Goal: Task Accomplishment & Management: Use online tool/utility

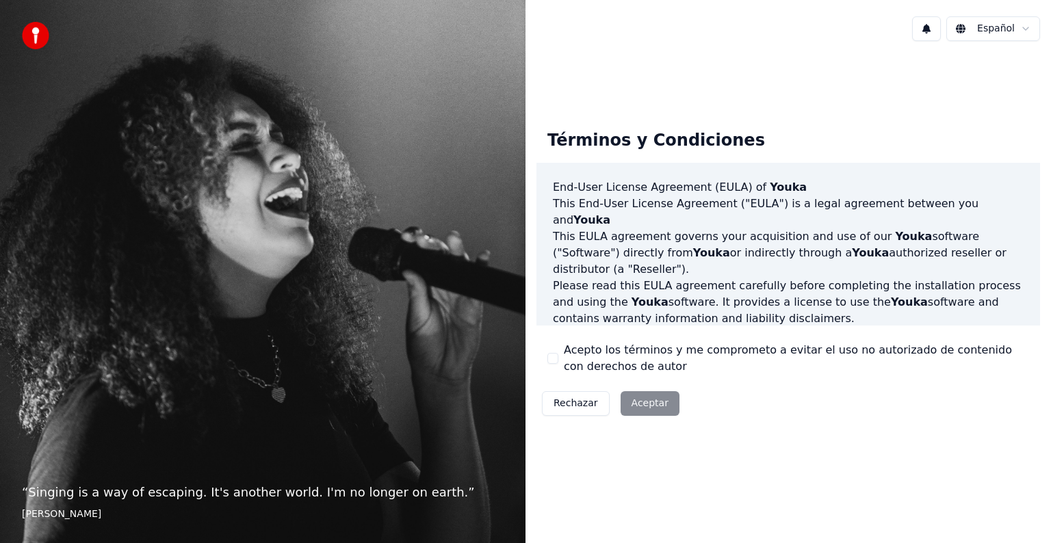
click at [649, 406] on div "Rechazar Aceptar" at bounding box center [610, 404] width 148 height 36
click at [625, 405] on div "Rechazar Aceptar" at bounding box center [610, 404] width 148 height 36
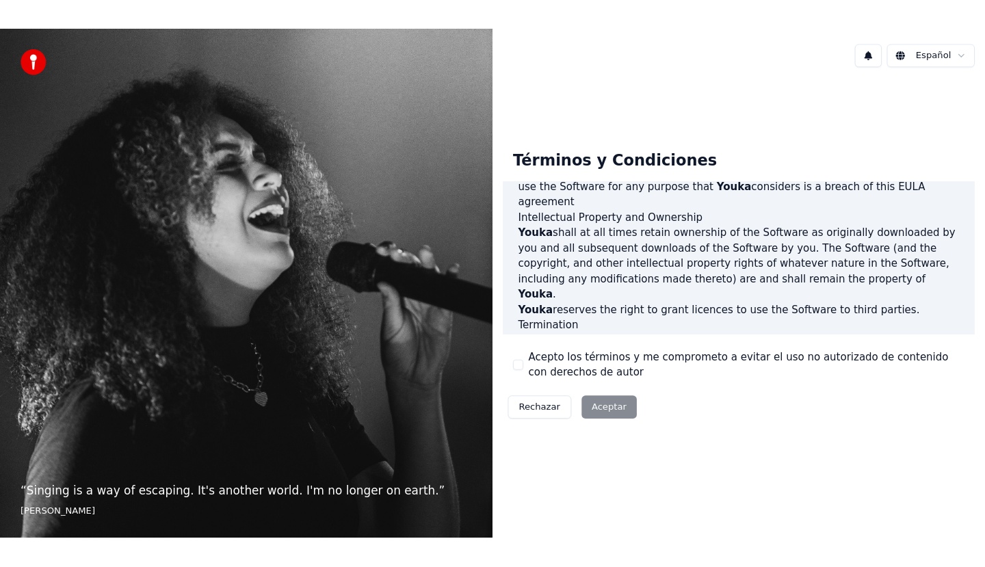
scroll to position [740, 0]
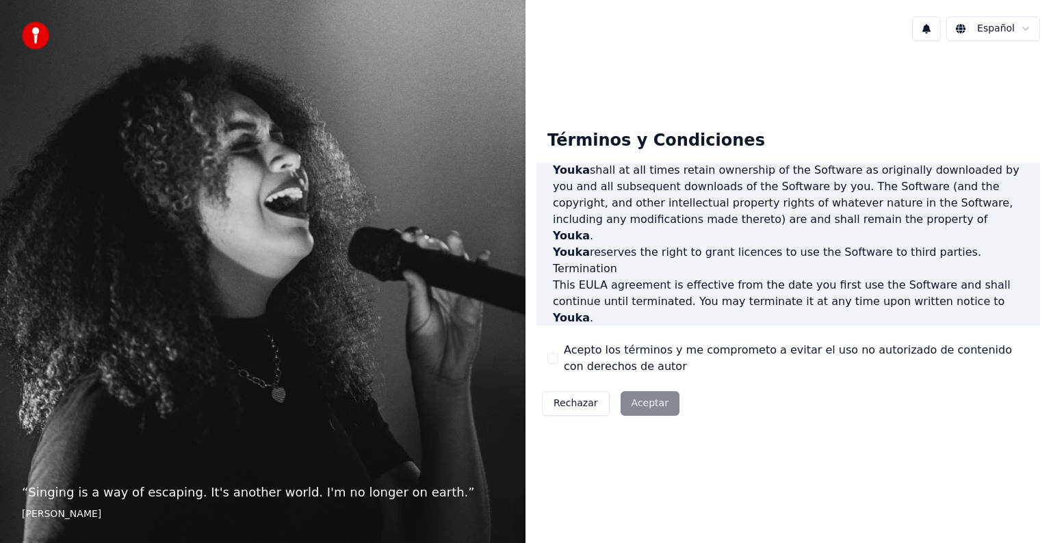
click at [642, 408] on div "Rechazar Aceptar" at bounding box center [610, 404] width 148 height 36
click at [562, 361] on div "Acepto los términos y me comprometo a evitar el uso no autorizado de contenido …" at bounding box center [788, 358] width 482 height 33
click at [549, 354] on button "Acepto los términos y me comprometo a evitar el uso no autorizado de contenido …" at bounding box center [552, 358] width 11 height 11
click at [644, 396] on button "Aceptar" at bounding box center [650, 403] width 59 height 25
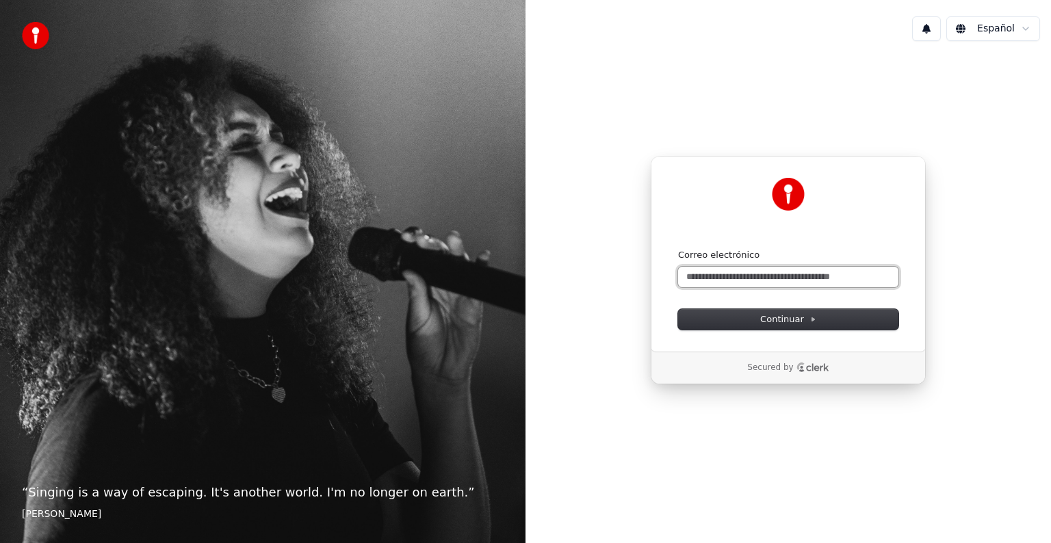
click at [715, 270] on input "Correo electrónico" at bounding box center [788, 277] width 220 height 21
click at [714, 275] on input "Correo electrónico" at bounding box center [788, 277] width 220 height 21
click at [678, 249] on button "submit" at bounding box center [678, 249] width 0 height 0
type input "**********"
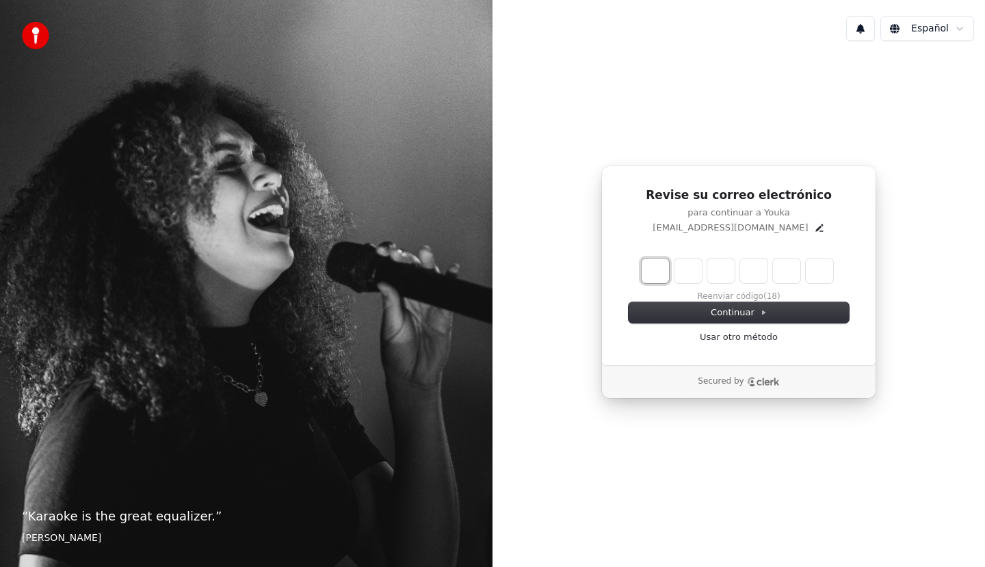
click at [657, 276] on input "Enter verification code. Digit 1" at bounding box center [655, 271] width 27 height 25
type input "*"
type input "**"
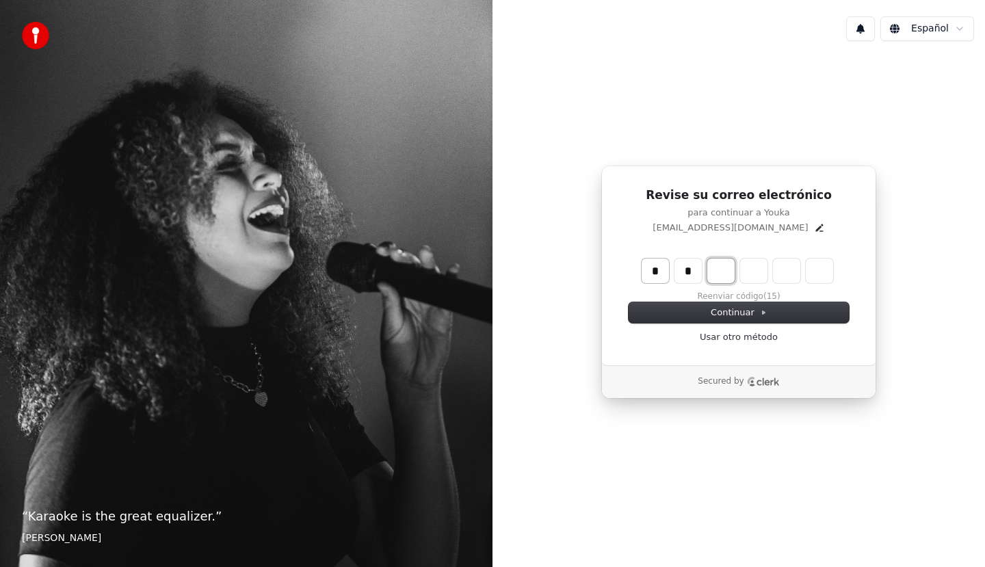
type input "*"
type input "***"
type input "*"
type input "****"
type input "*"
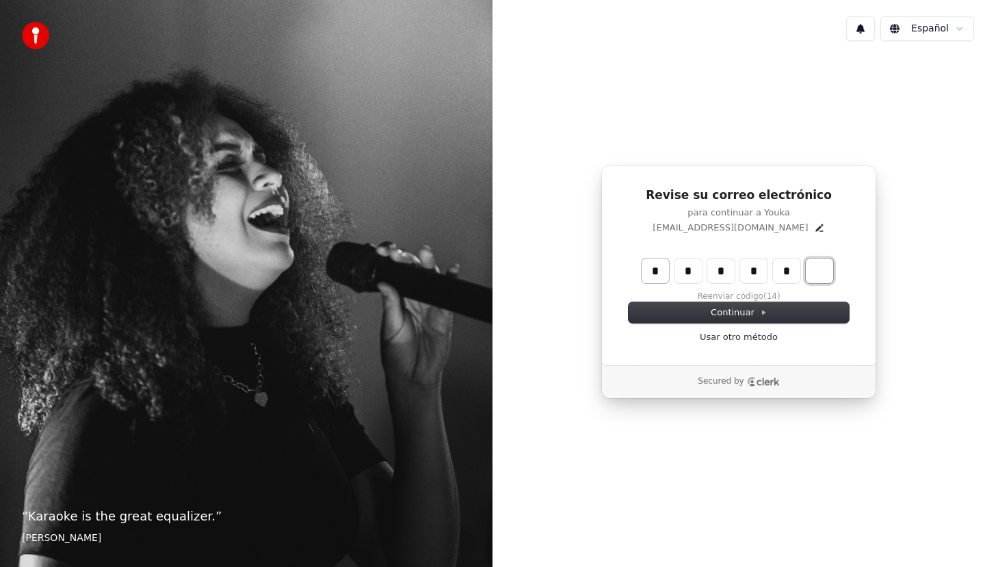
type input "******"
type input "*"
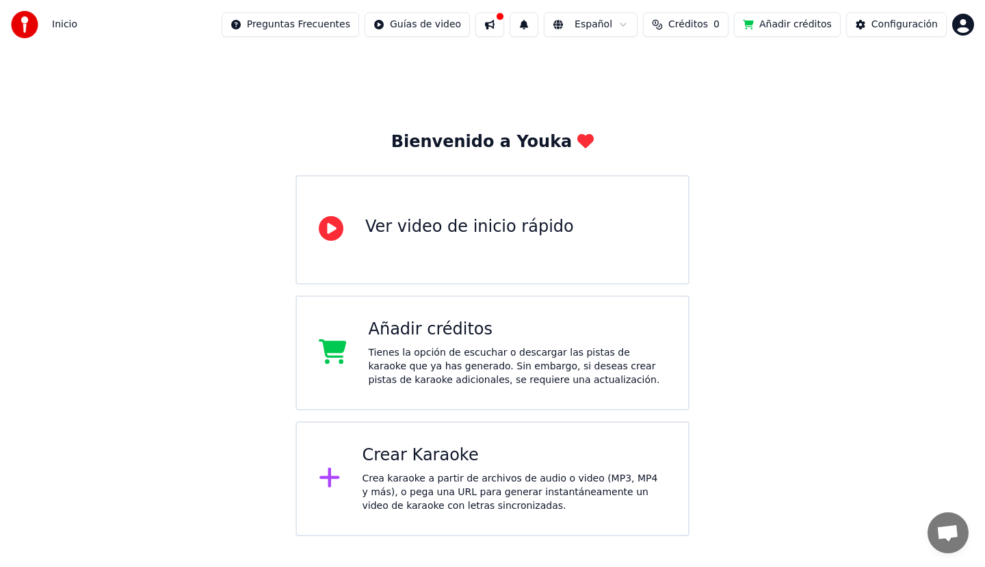
click at [530, 469] on div "Crear Karaoke Crea karaoke a partir de archivos de audio o video (MP3, MP4 y má…" at bounding box center [515, 479] width 304 height 68
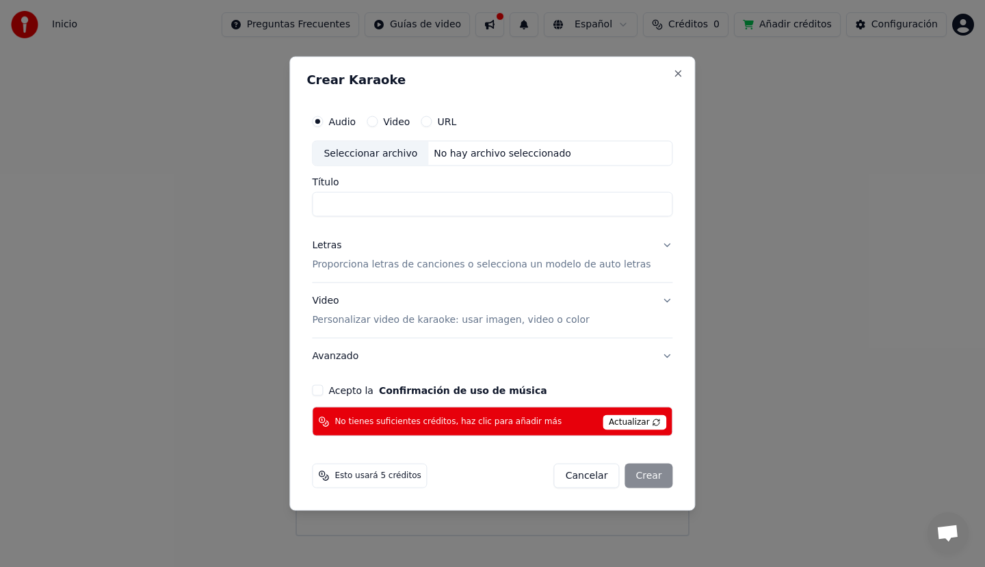
click at [448, 122] on div "URL" at bounding box center [439, 121] width 36 height 11
click at [432, 120] on button "URL" at bounding box center [426, 121] width 11 height 11
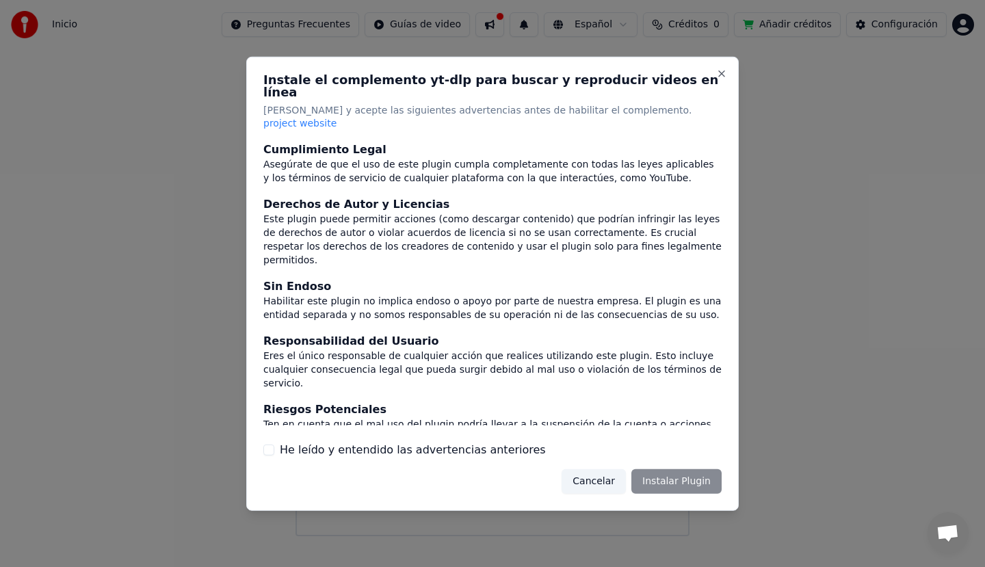
click at [464, 442] on label "He leído y entendido las advertencias anteriores" at bounding box center [413, 450] width 266 height 16
click at [274, 445] on button "He leído y entendido las advertencias anteriores" at bounding box center [268, 450] width 11 height 11
click at [673, 471] on button "Instalar Plugin" at bounding box center [676, 481] width 90 height 25
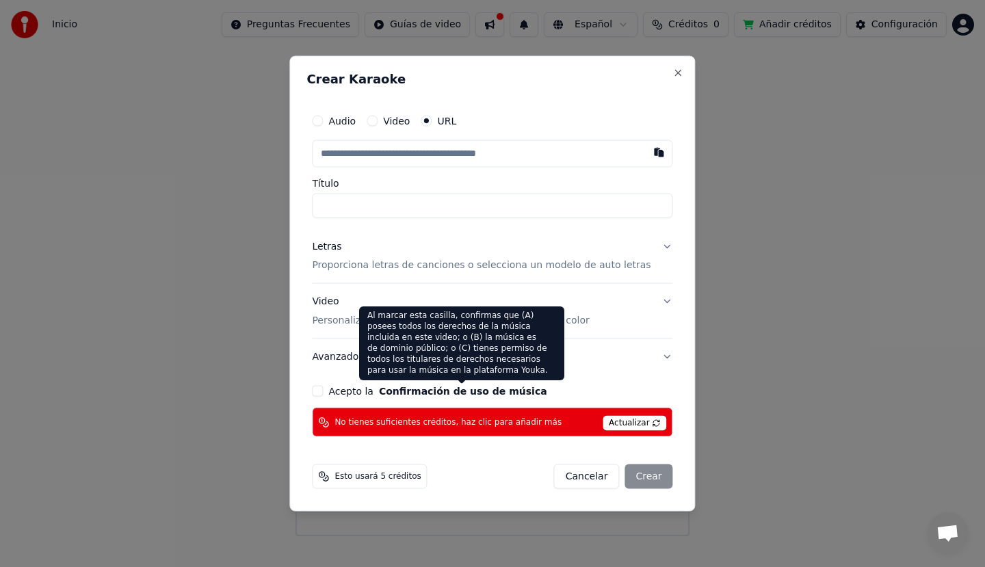
drag, startPoint x: 474, startPoint y: 389, endPoint x: 484, endPoint y: 395, distance: 12.3
click at [474, 389] on button "Confirmación de uso de música" at bounding box center [463, 392] width 168 height 10
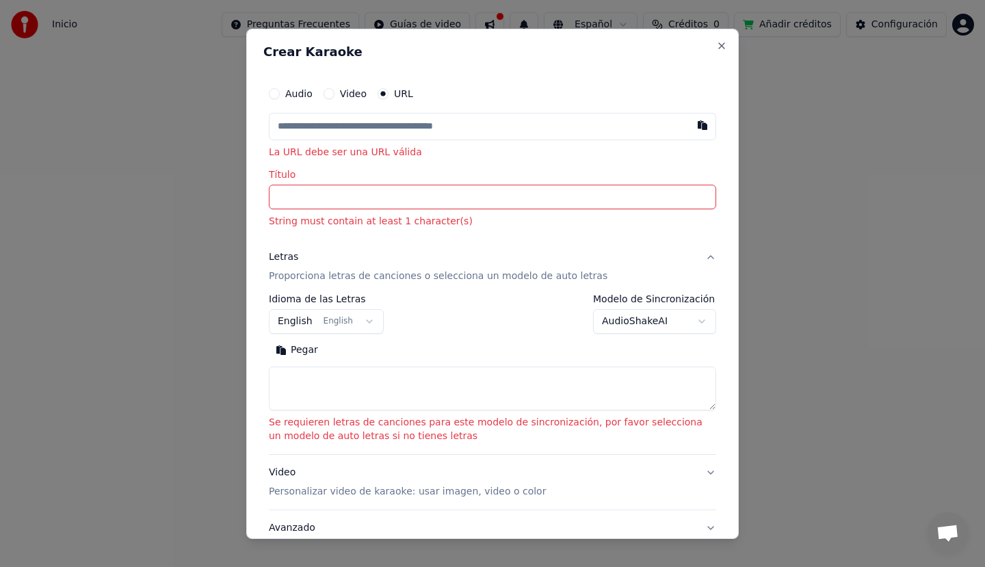
paste input "**********"
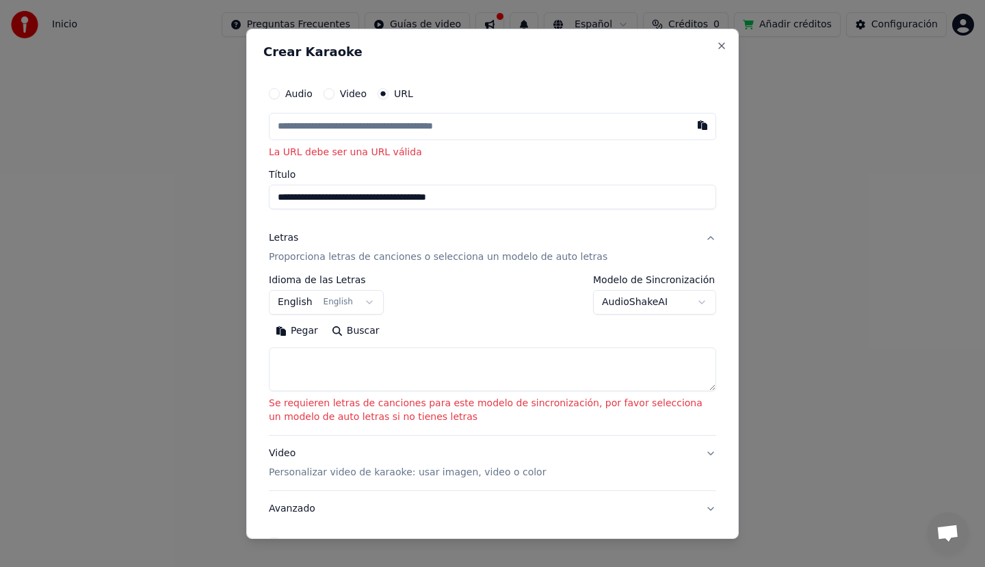
type input "**********"
click at [393, 132] on input "text" at bounding box center [492, 125] width 447 height 27
paste input "**********"
type input "**********"
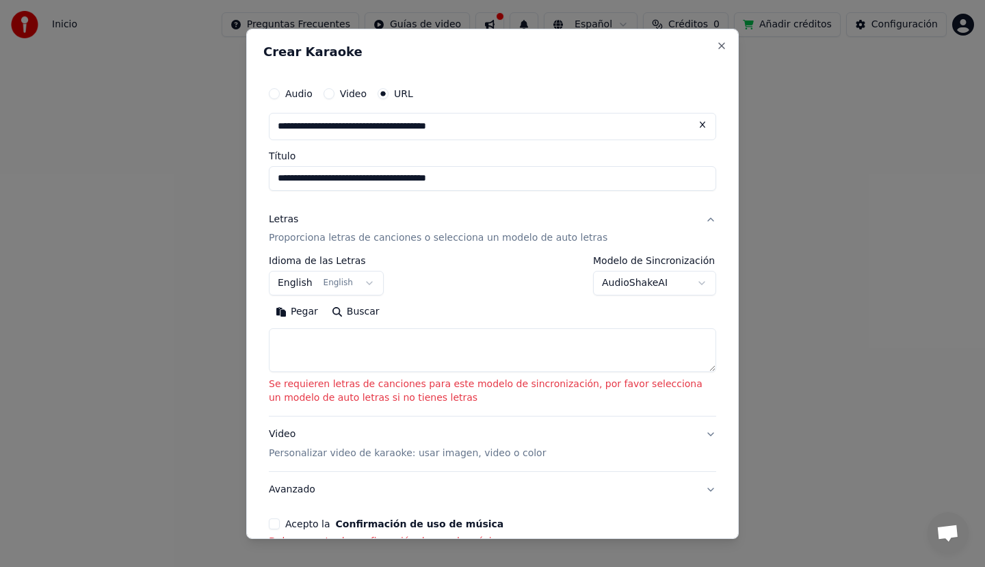
type input "**********"
drag, startPoint x: 471, startPoint y: 196, endPoint x: 184, endPoint y: 198, distance: 286.7
click at [184, 198] on body "**********" at bounding box center [492, 268] width 985 height 536
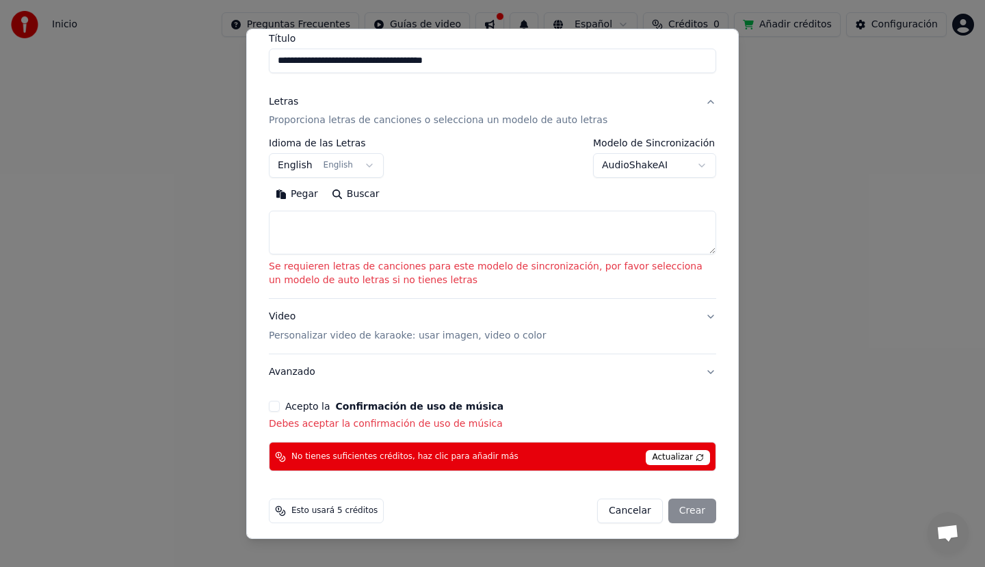
scroll to position [124, 0]
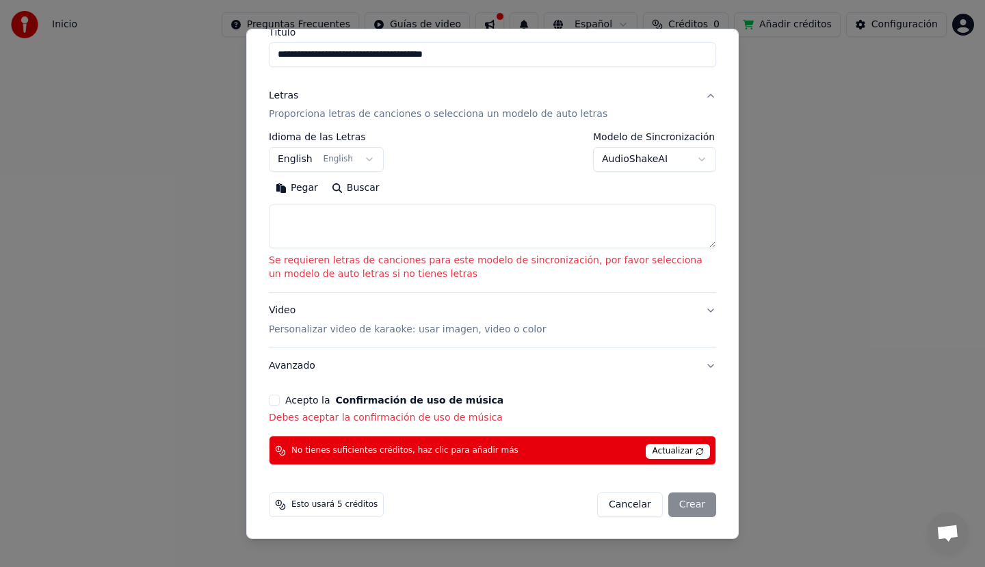
click at [275, 401] on button "Acepto la Confirmación de uso de música" at bounding box center [274, 400] width 11 height 11
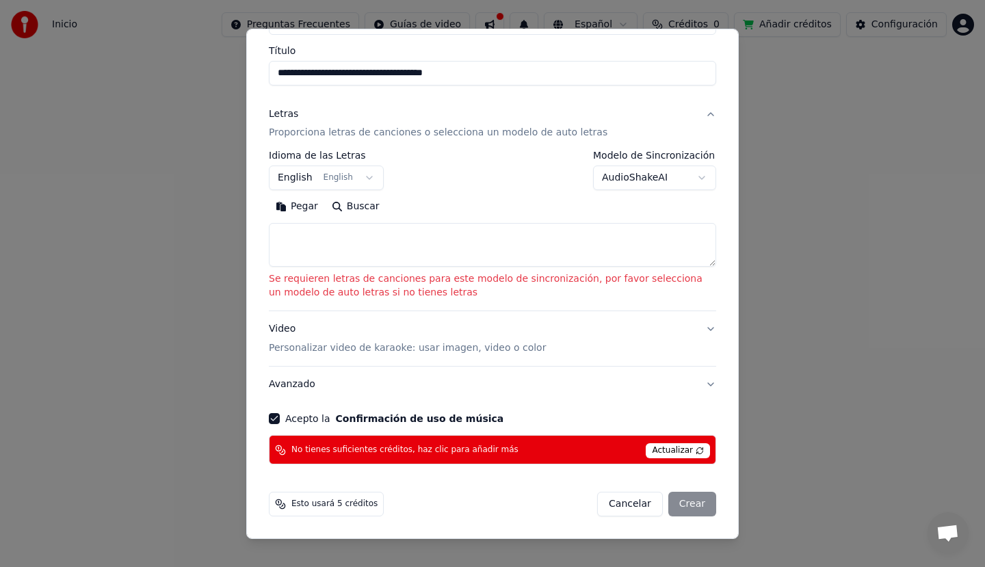
click at [672, 449] on span "Actualizar" at bounding box center [678, 450] width 64 height 15
click at [350, 181] on button "English English" at bounding box center [326, 178] width 115 height 25
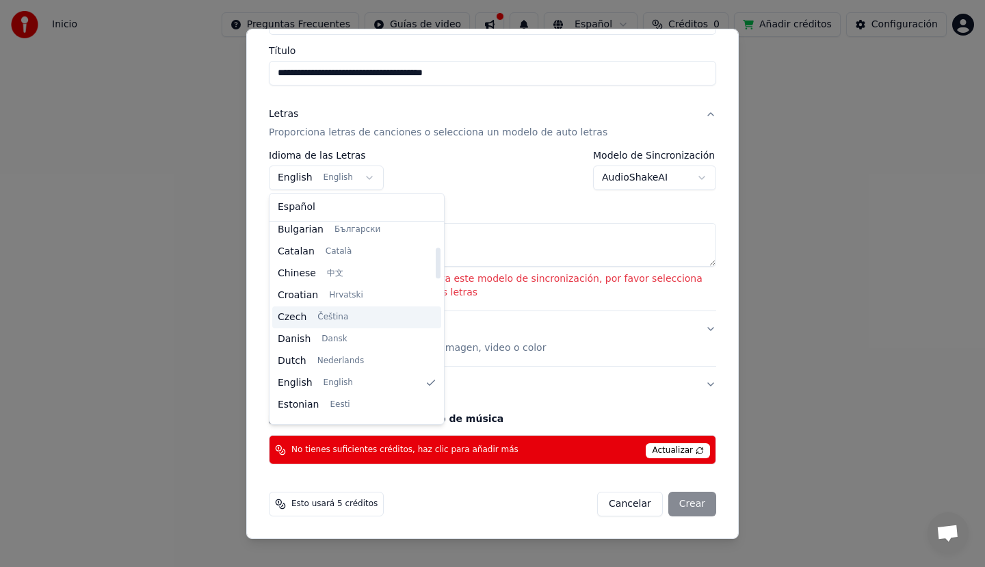
scroll to position [229, 0]
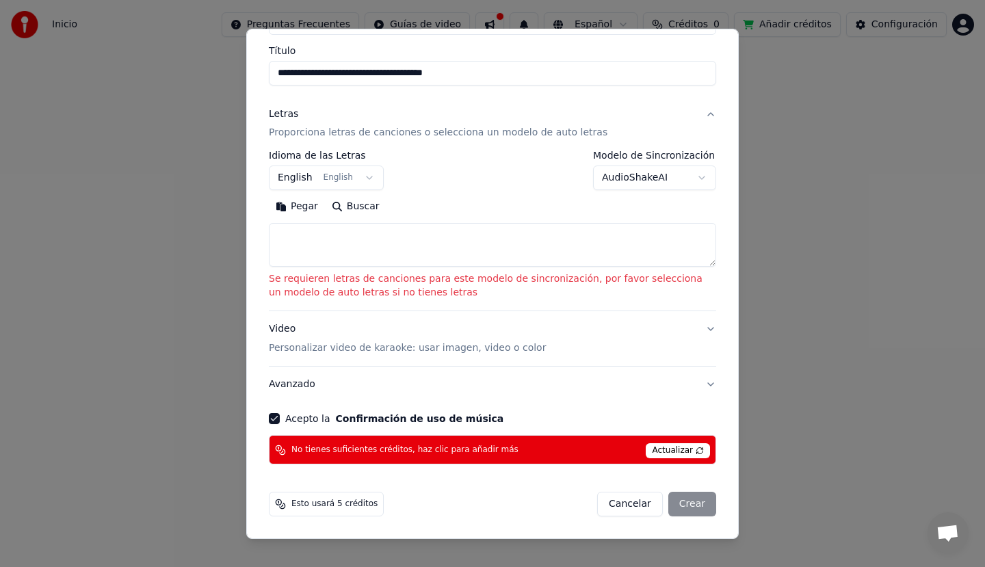
click at [544, 214] on body "**********" at bounding box center [492, 268] width 985 height 536
click at [330, 235] on textarea at bounding box center [492, 245] width 447 height 44
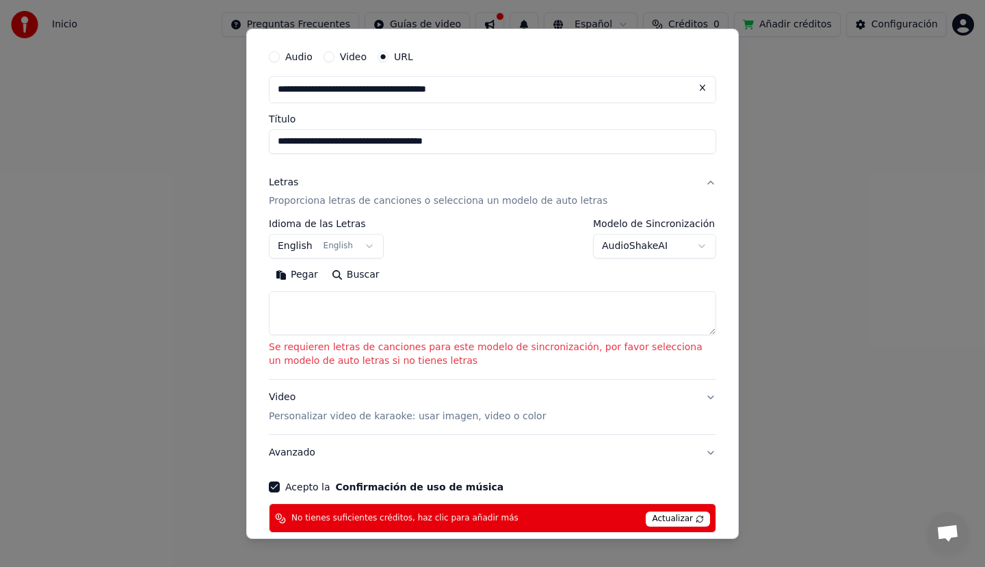
scroll to position [0, 0]
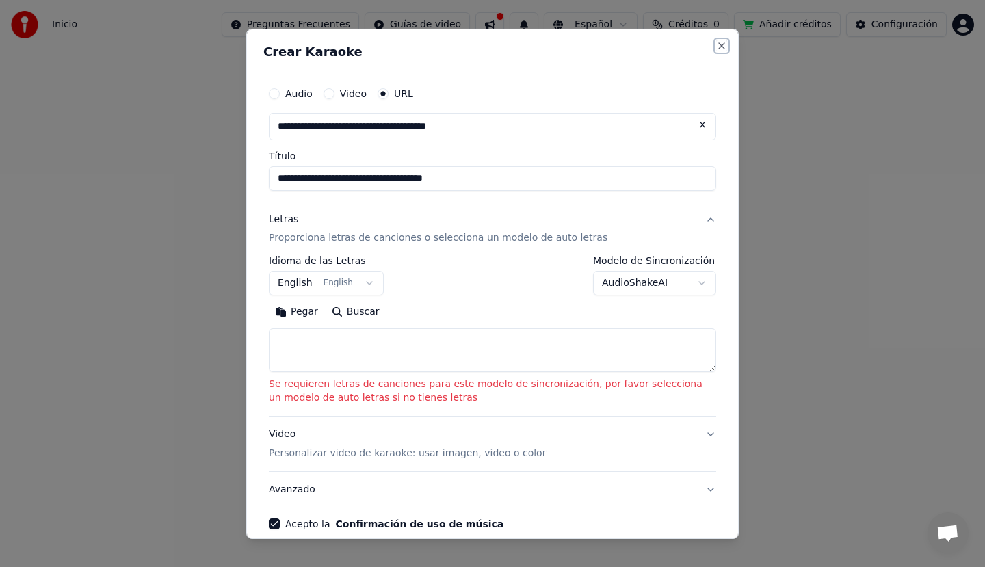
click at [716, 47] on button "Close" at bounding box center [721, 45] width 11 height 11
select select
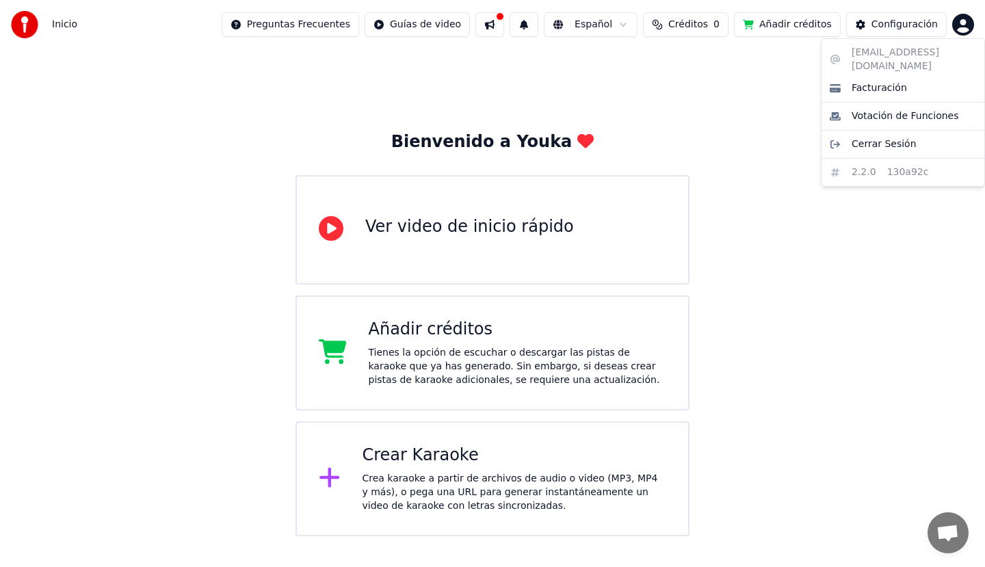
click at [973, 24] on html "Inicio Preguntas Frecuentes Guías de video Español Créditos 0 Añadir créditos C…" at bounding box center [492, 268] width 985 height 536
click at [904, 77] on div "Facturación" at bounding box center [902, 88] width 157 height 22
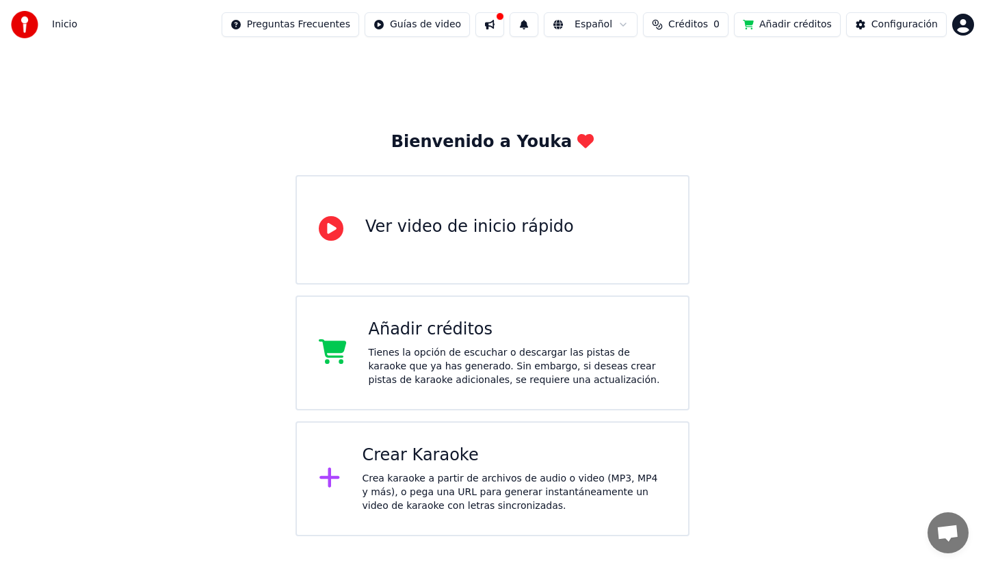
click at [569, 466] on div "Crear Karaoke" at bounding box center [515, 456] width 304 height 22
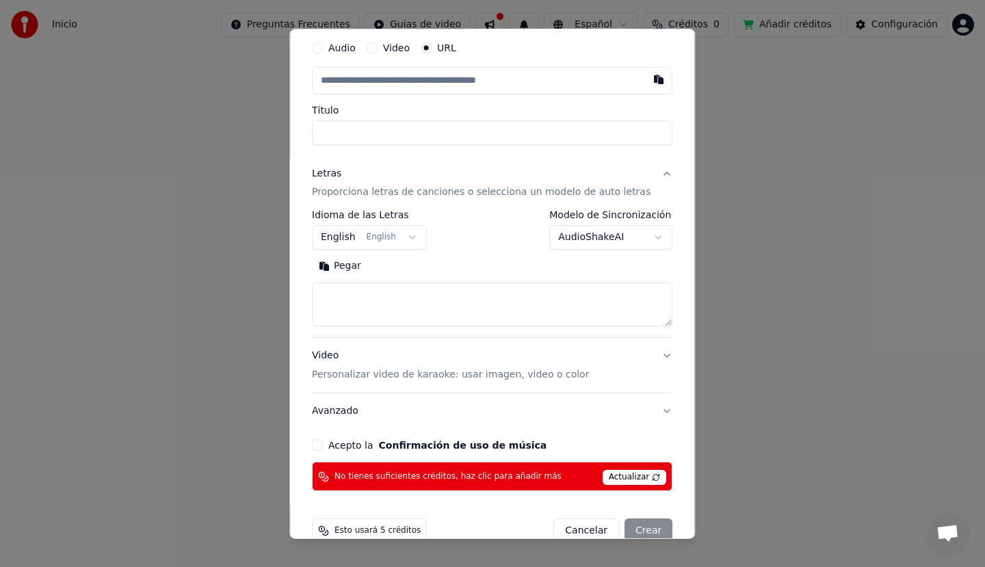
scroll to position [72, 0]
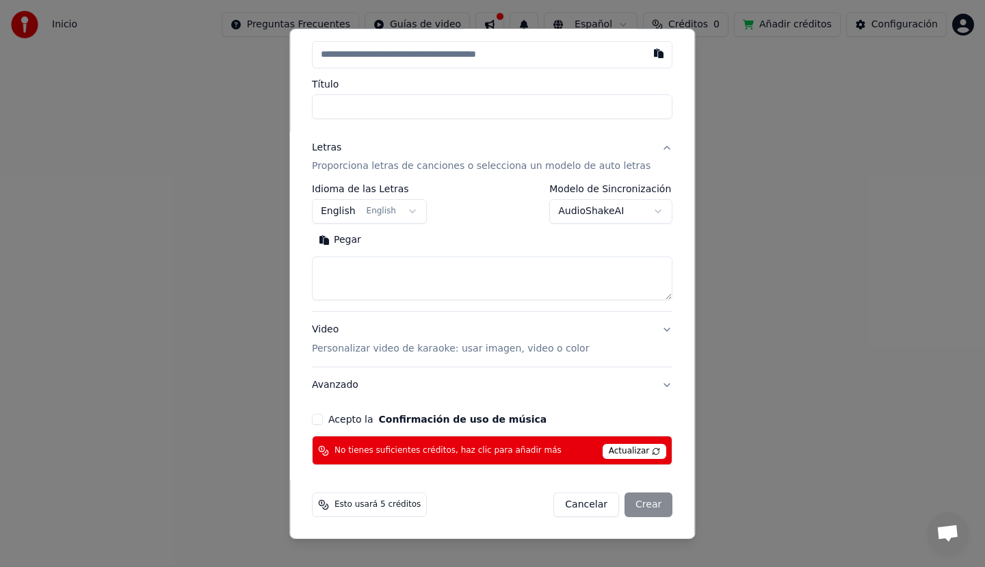
click at [323, 421] on button "Acepto la Confirmación de uso de música" at bounding box center [317, 419] width 11 height 11
click at [391, 504] on span "Esto usará 5 créditos" at bounding box center [378, 504] width 86 height 11
click at [402, 504] on span "Esto usará 5 créditos" at bounding box center [378, 504] width 86 height 11
click at [383, 506] on span "Esto usará 5 créditos" at bounding box center [378, 504] width 86 height 11
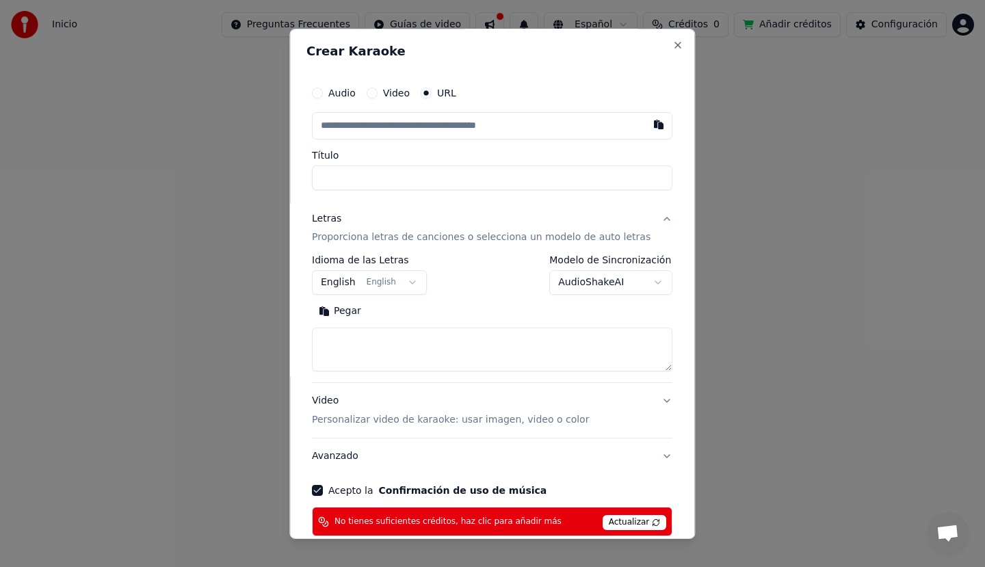
scroll to position [0, 0]
click at [400, 88] on label "Video" at bounding box center [396, 93] width 27 height 10
click at [378, 88] on button "Video" at bounding box center [372, 93] width 11 height 11
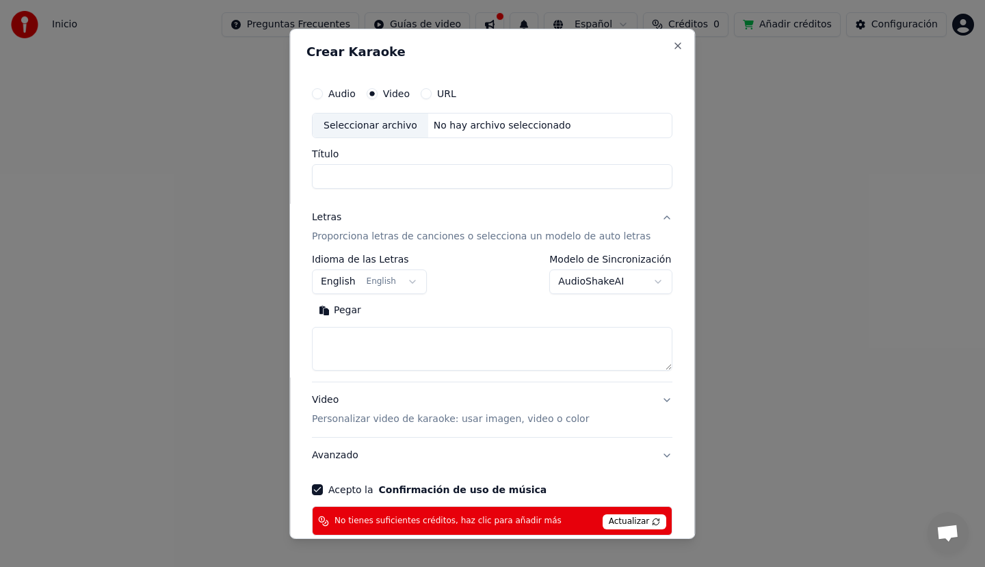
click at [323, 92] on button "Audio" at bounding box center [317, 93] width 11 height 11
click at [354, 96] on label "Audio" at bounding box center [341, 93] width 27 height 10
click at [323, 96] on button "Audio" at bounding box center [317, 93] width 11 height 11
click at [394, 94] on label "Video" at bounding box center [396, 93] width 27 height 10
click at [378, 94] on button "Video" at bounding box center [372, 93] width 11 height 11
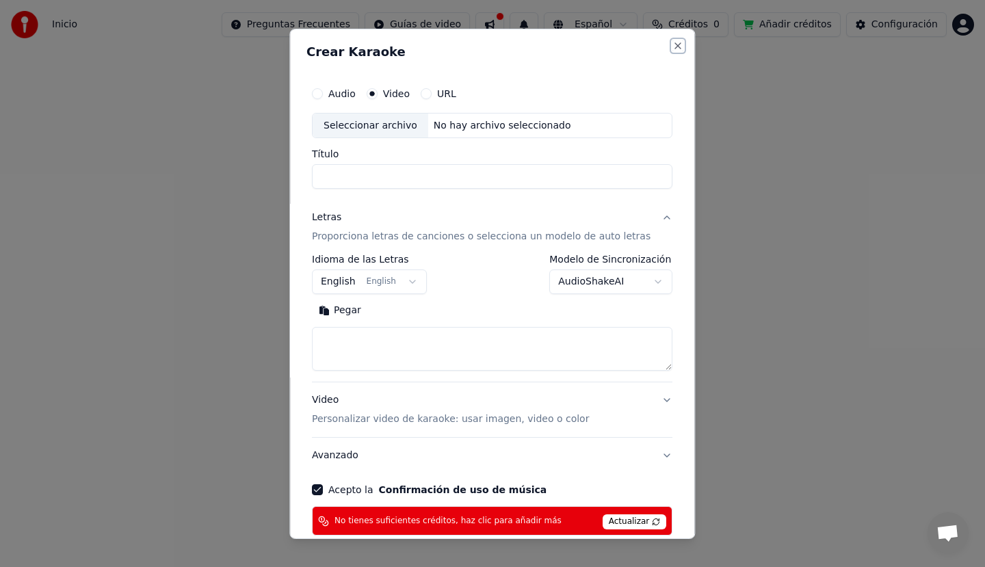
click at [673, 40] on button "Close" at bounding box center [678, 45] width 11 height 11
select select
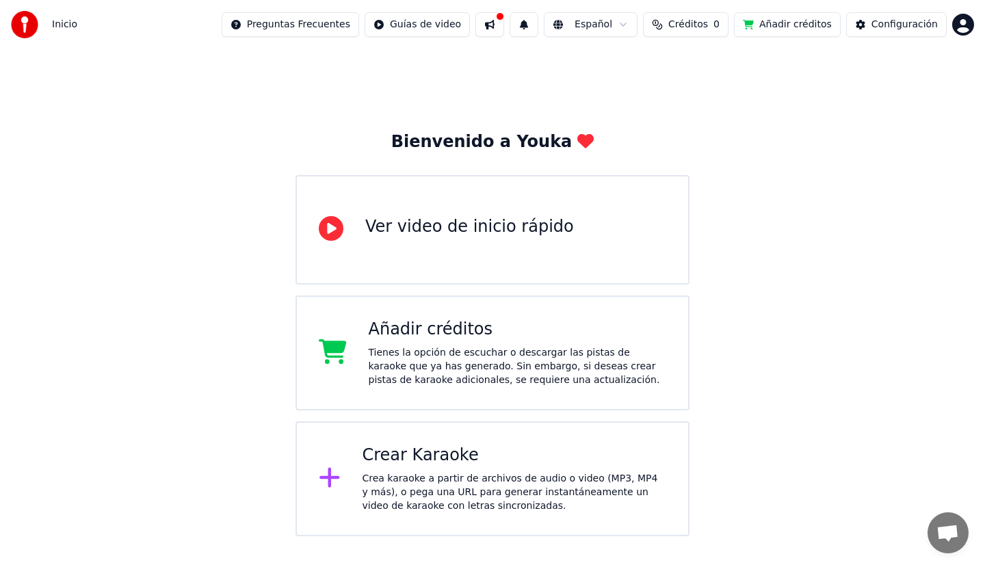
click at [474, 478] on div "Crea karaoke a partir de archivos de audio o video (MP3, MP4 y más), o pega una…" at bounding box center [515, 492] width 304 height 41
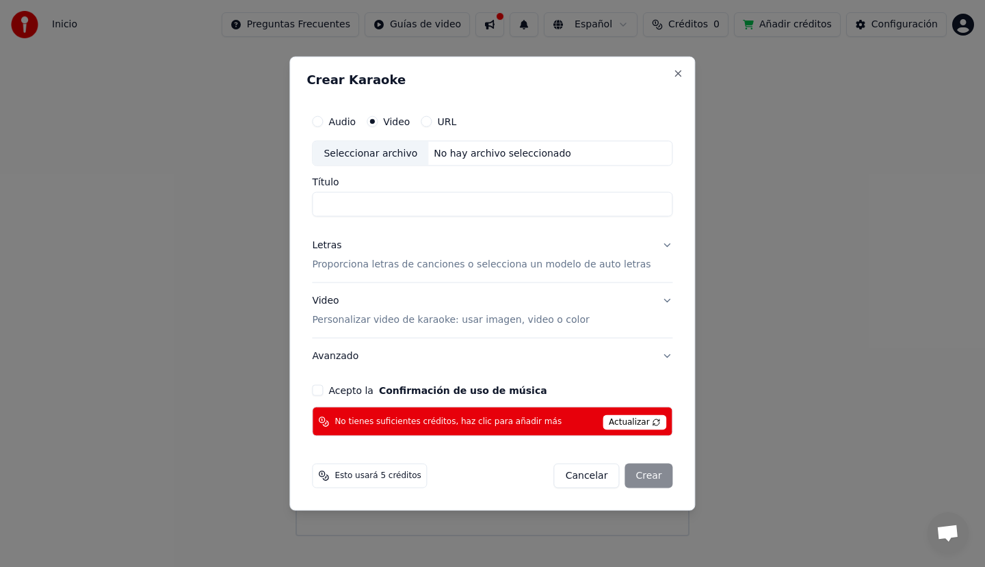
click at [571, 476] on button "Cancelar" at bounding box center [587, 476] width 66 height 25
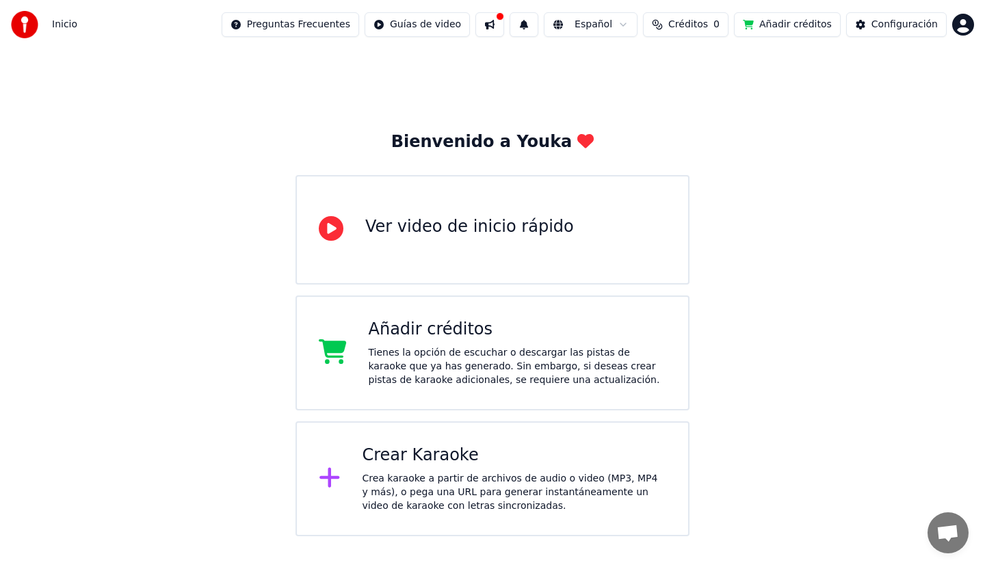
click at [454, 374] on div "Tienes la opción de escuchar o descargar las pistas de karaoke que ya has gener…" at bounding box center [518, 366] width 298 height 41
click at [529, 226] on div "Ver video de inicio rápido" at bounding box center [469, 227] width 209 height 22
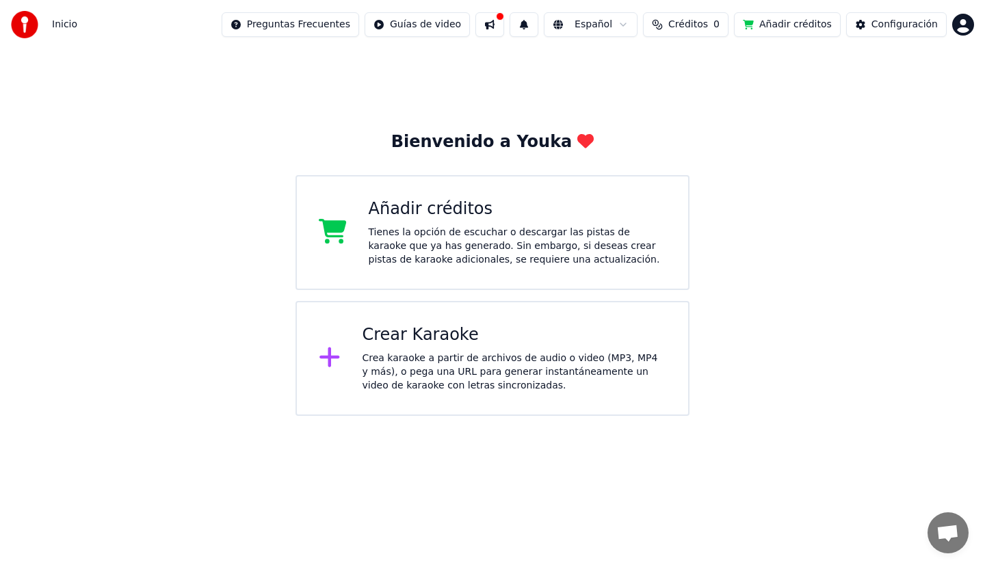
click at [584, 339] on div "Crear Karaoke" at bounding box center [515, 335] width 304 height 22
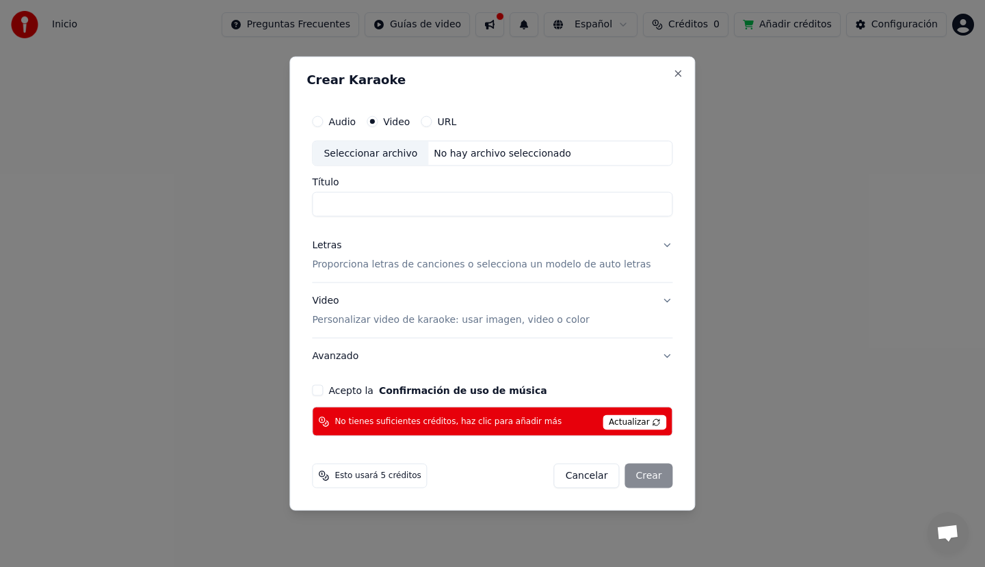
click at [527, 161] on div "Seleccionar archivo No hay archivo seleccionado" at bounding box center [492, 153] width 361 height 26
click at [323, 389] on button "Acepto la Confirmación de uso de música" at bounding box center [317, 390] width 11 height 11
click at [456, 122] on label "URL" at bounding box center [446, 121] width 19 height 10
click at [432, 122] on button "URL" at bounding box center [426, 121] width 11 height 11
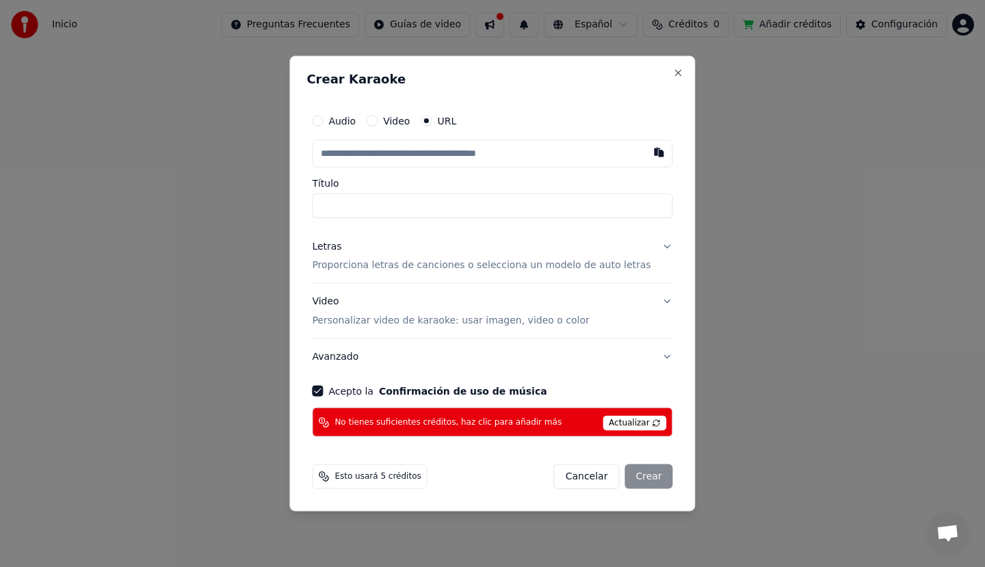
click at [408, 160] on input "text" at bounding box center [492, 153] width 361 height 27
paste input "**********"
type input "**********"
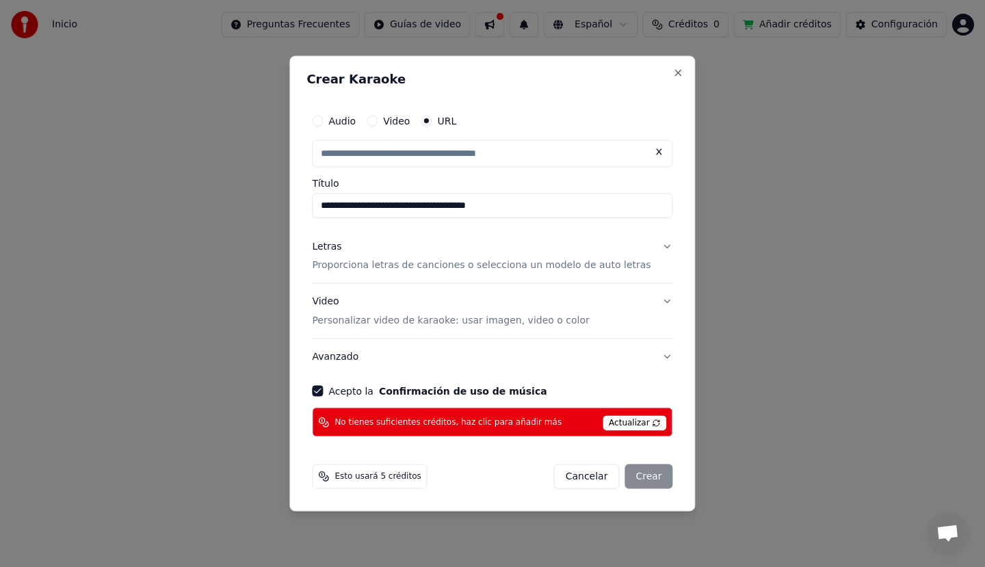
click at [640, 477] on div "Cancelar Crear" at bounding box center [613, 477] width 119 height 25
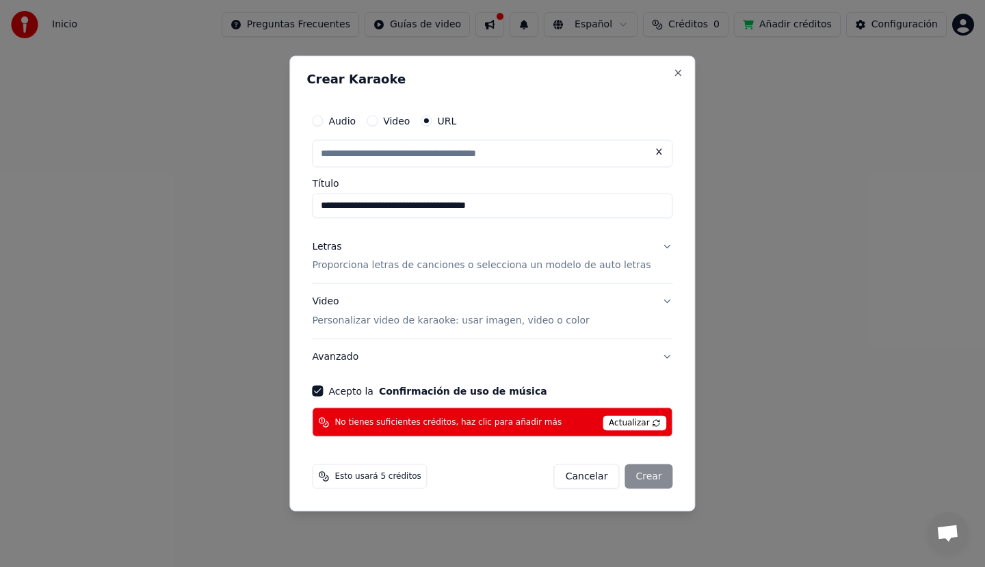
click at [640, 477] on div "Cancelar Crear" at bounding box center [613, 477] width 119 height 25
click at [649, 246] on button "Letras Proporciona letras de canciones o selecciona un modelo de auto letras" at bounding box center [492, 256] width 361 height 55
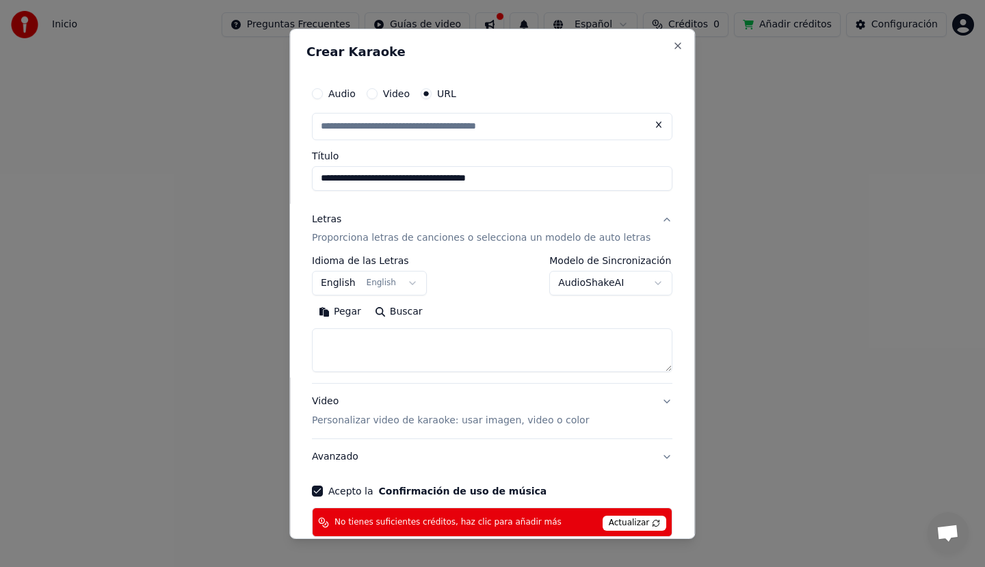
type input "**********"
click at [399, 307] on button "Buscar" at bounding box center [399, 312] width 62 height 22
type textarea "**********"
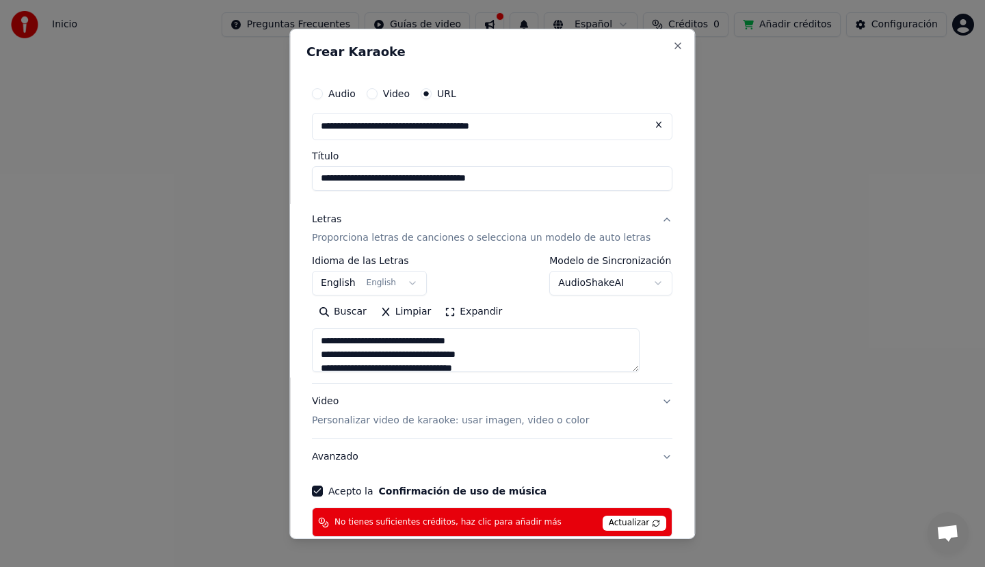
scroll to position [72, 0]
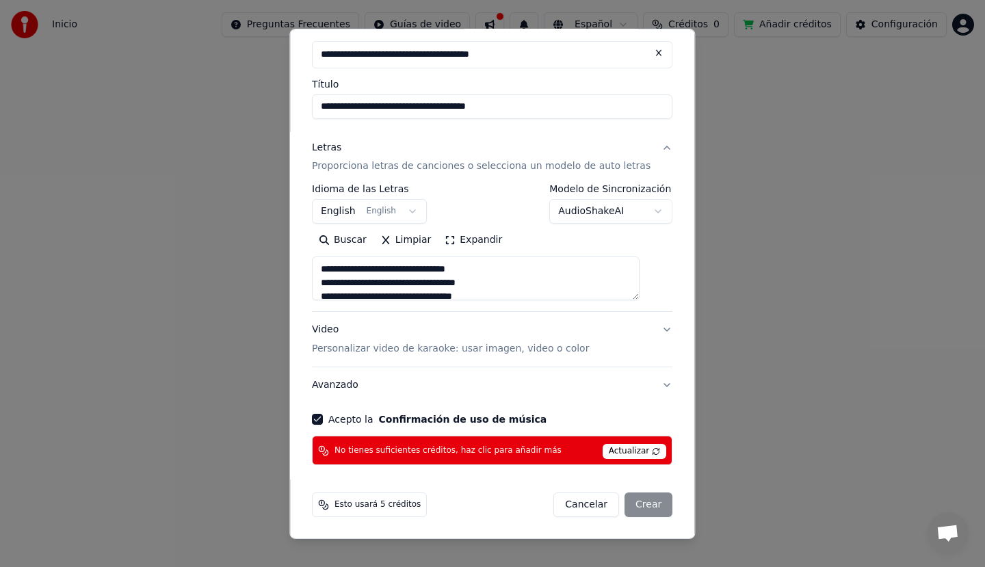
click at [630, 508] on div "Cancelar Crear" at bounding box center [613, 505] width 119 height 25
click at [637, 327] on button "Video Personalizar video de karaoke: usar imagen, video o color" at bounding box center [492, 339] width 361 height 55
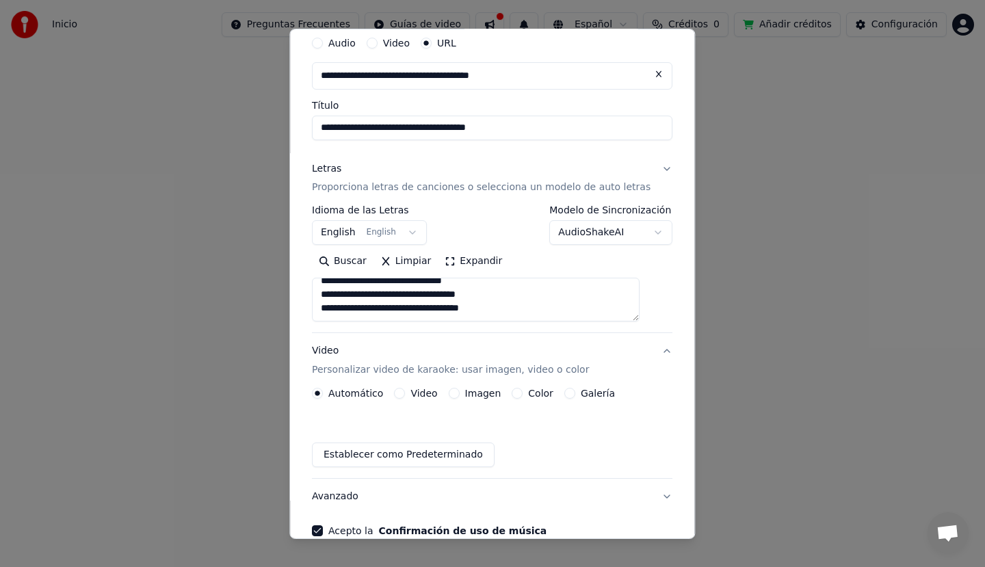
scroll to position [36, 0]
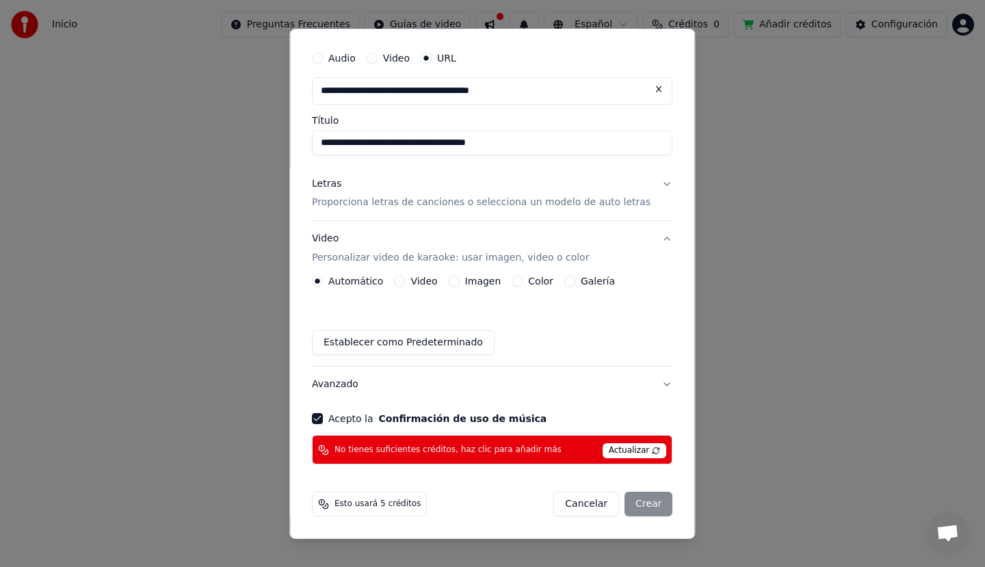
click at [425, 278] on label "Video" at bounding box center [424, 281] width 27 height 10
click at [406, 278] on button "Video" at bounding box center [400, 281] width 11 height 11
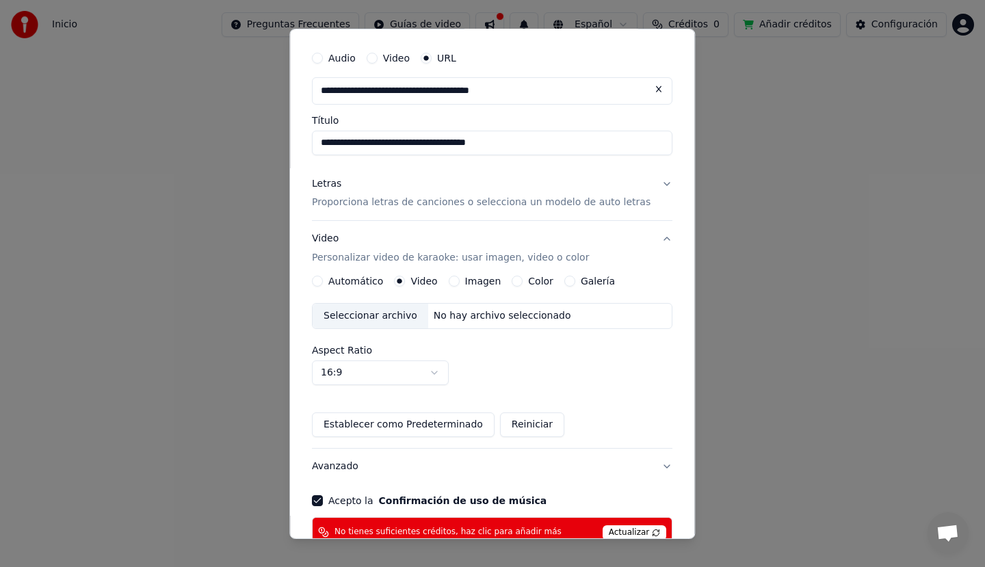
click at [374, 278] on label "Automático" at bounding box center [355, 281] width 55 height 10
click at [323, 278] on button "Automático" at bounding box center [317, 281] width 11 height 11
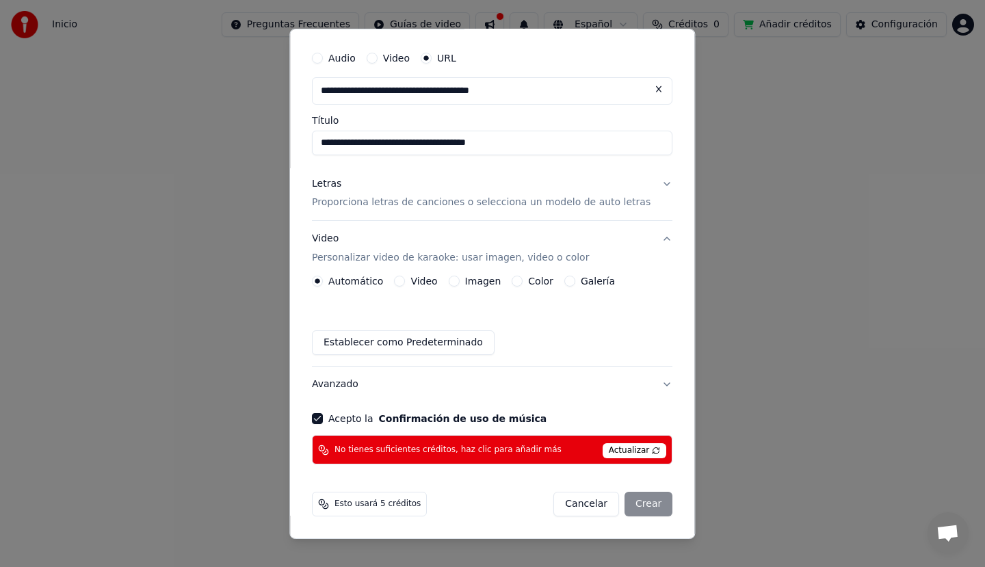
click at [455, 345] on button "Establecer como Predeterminado" at bounding box center [403, 342] width 183 height 25
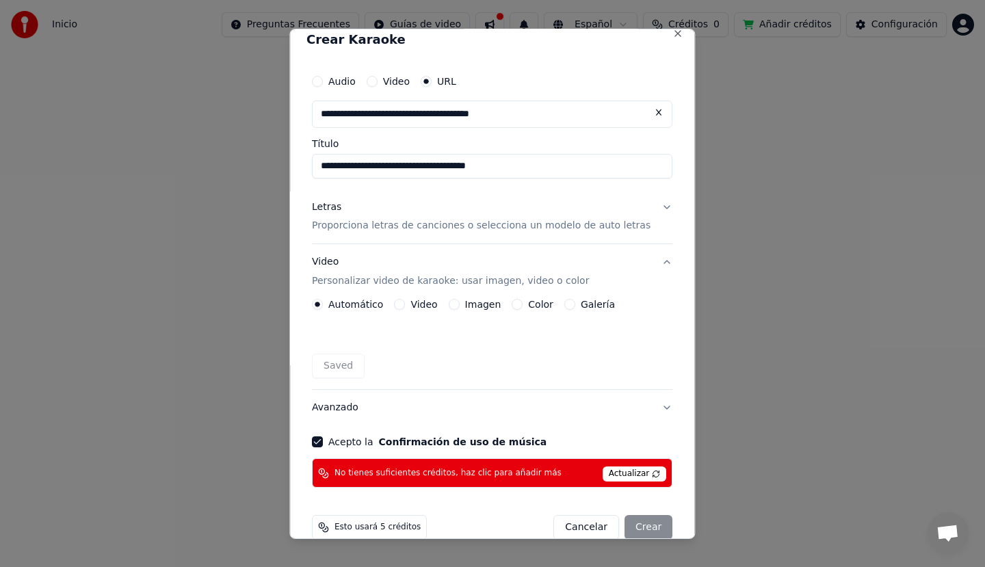
scroll to position [0, 0]
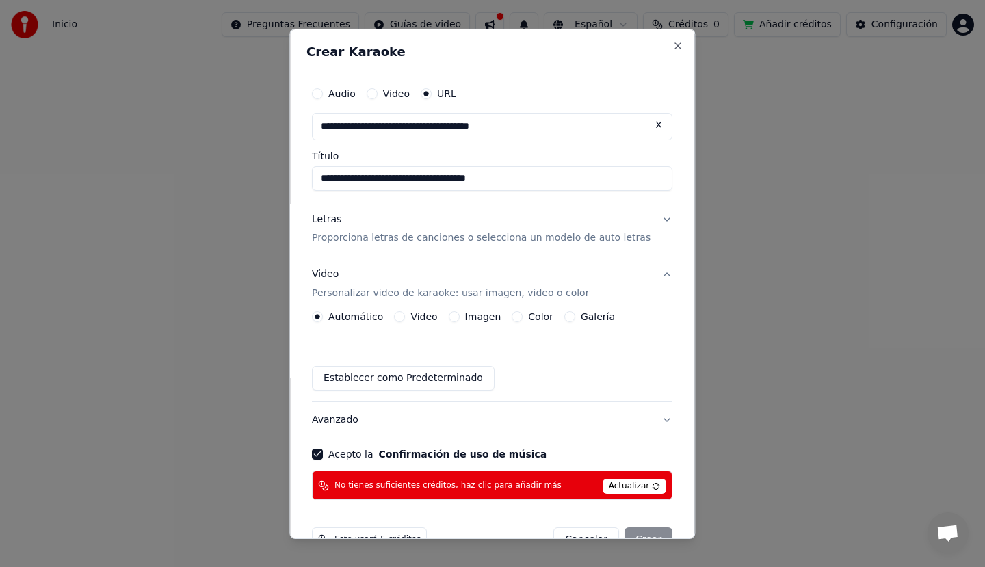
click at [510, 235] on p "Proporciona letras de canciones o selecciona un modelo de auto letras" at bounding box center [481, 238] width 339 height 14
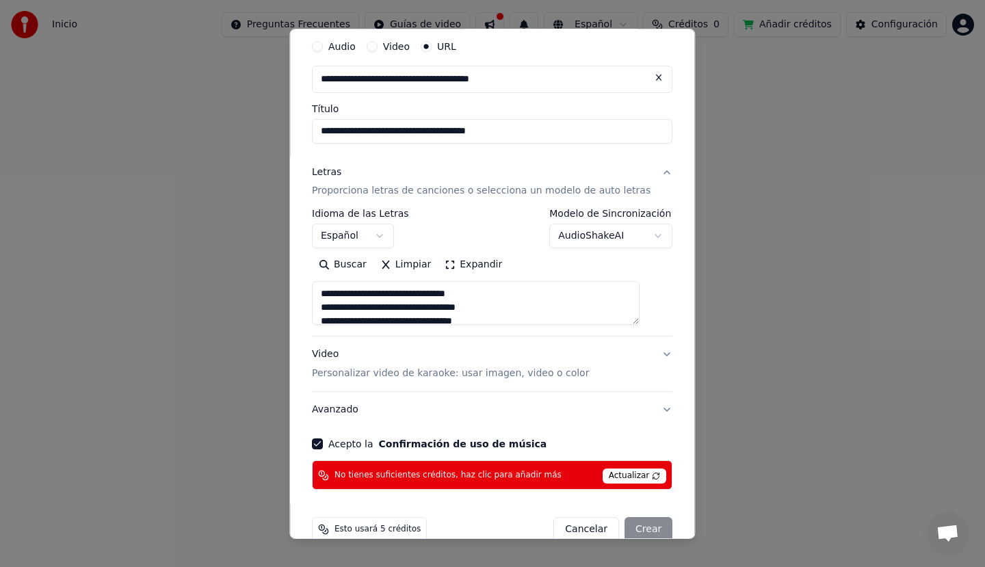
scroll to position [72, 0]
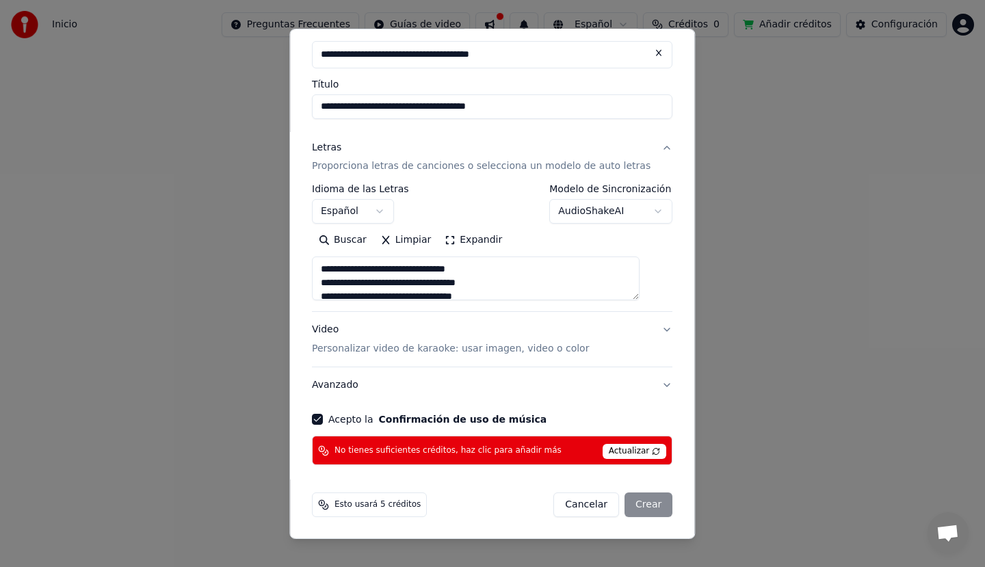
click at [637, 503] on div "Cancelar Crear" at bounding box center [613, 505] width 119 height 25
click at [376, 508] on span "Esto usará 5 créditos" at bounding box center [378, 504] width 86 height 11
click at [376, 509] on span "Esto usará 5 créditos" at bounding box center [378, 504] width 86 height 11
click at [350, 509] on span "Esto usará 5 créditos" at bounding box center [378, 504] width 86 height 11
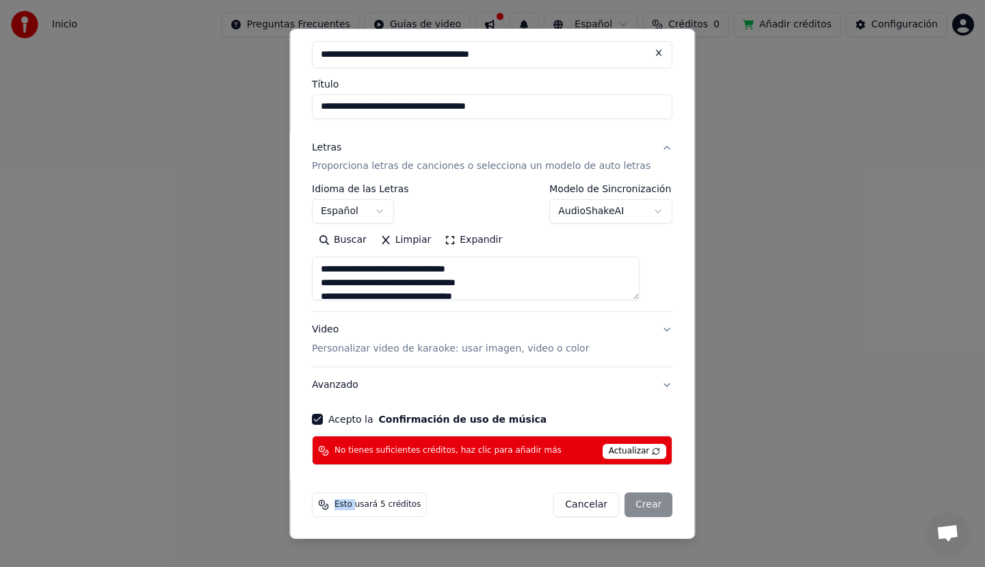
click at [328, 504] on icon at bounding box center [325, 506] width 5 height 5
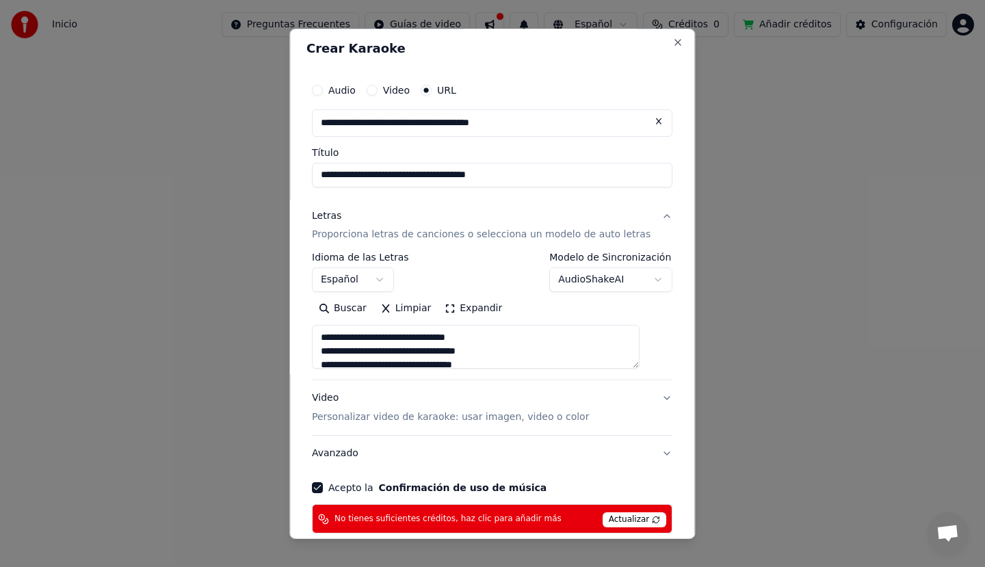
scroll to position [0, 0]
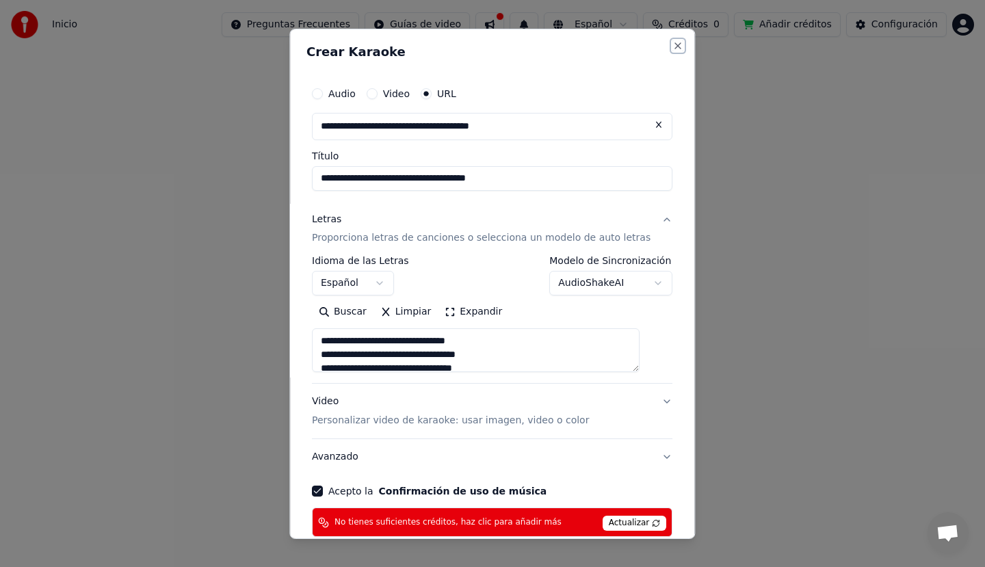
click at [673, 47] on button "Close" at bounding box center [678, 45] width 11 height 11
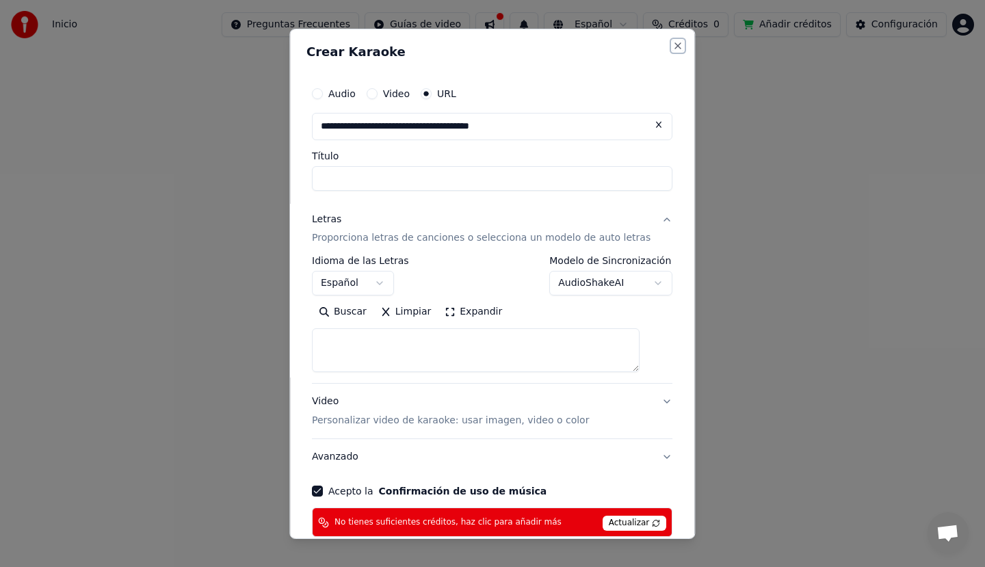
select select
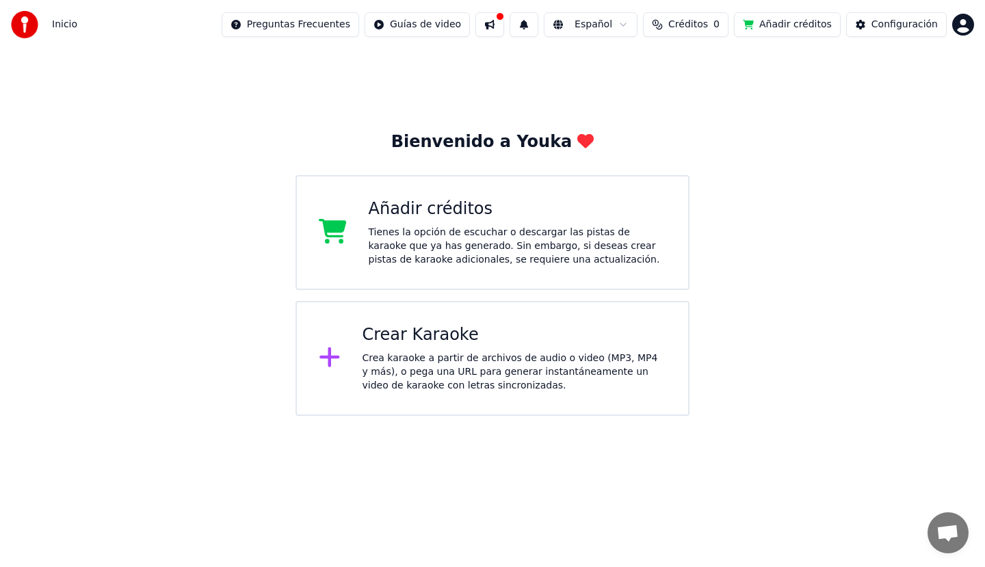
click at [722, 21] on button "Créditos 0" at bounding box center [686, 24] width 86 height 25
click at [733, 69] on th "Expiración (días)" at bounding box center [752, 64] width 91 height 27
click at [744, 68] on th "Expiración (días)" at bounding box center [752, 64] width 91 height 27
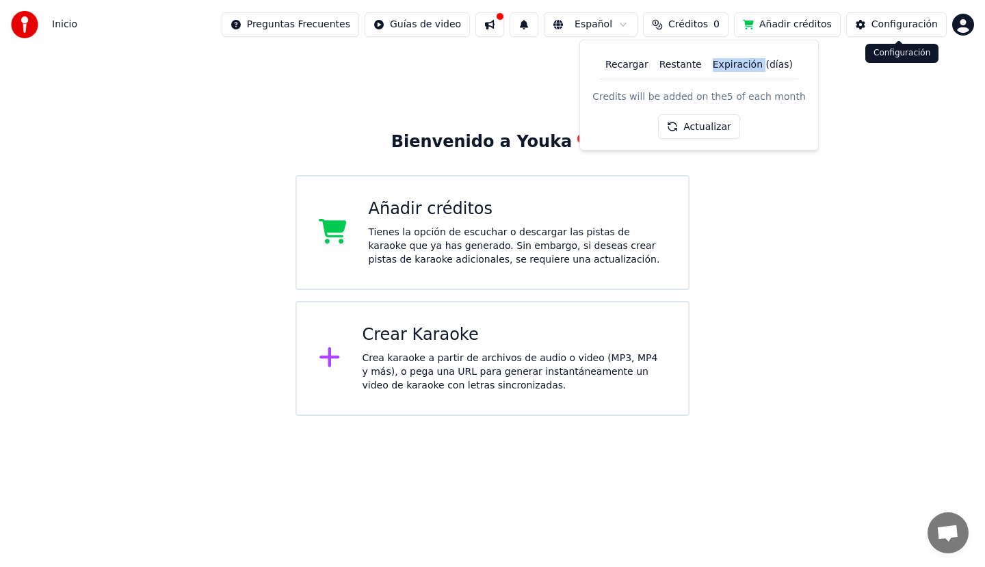
click at [918, 32] on button "Configuración" at bounding box center [896, 24] width 101 height 25
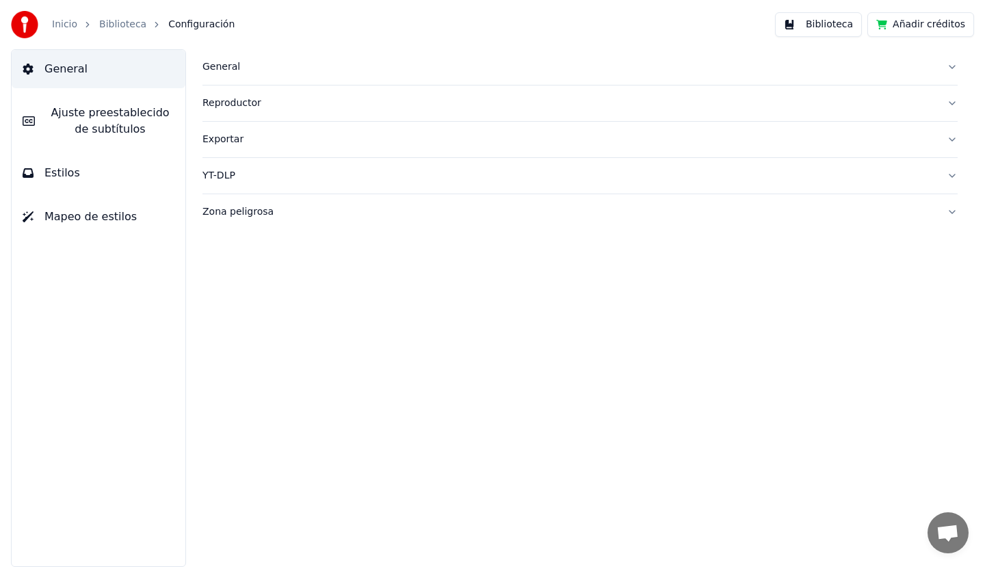
click at [58, 228] on button "Mapeo de estilos" at bounding box center [99, 217] width 174 height 38
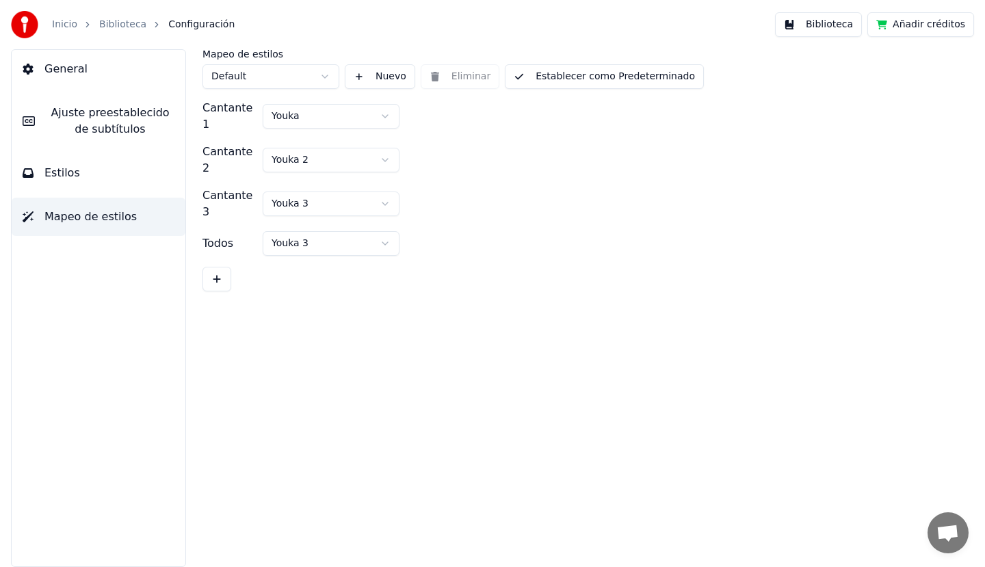
click at [76, 124] on span "Ajuste preestablecido de subtítulos" at bounding box center [110, 121] width 129 height 33
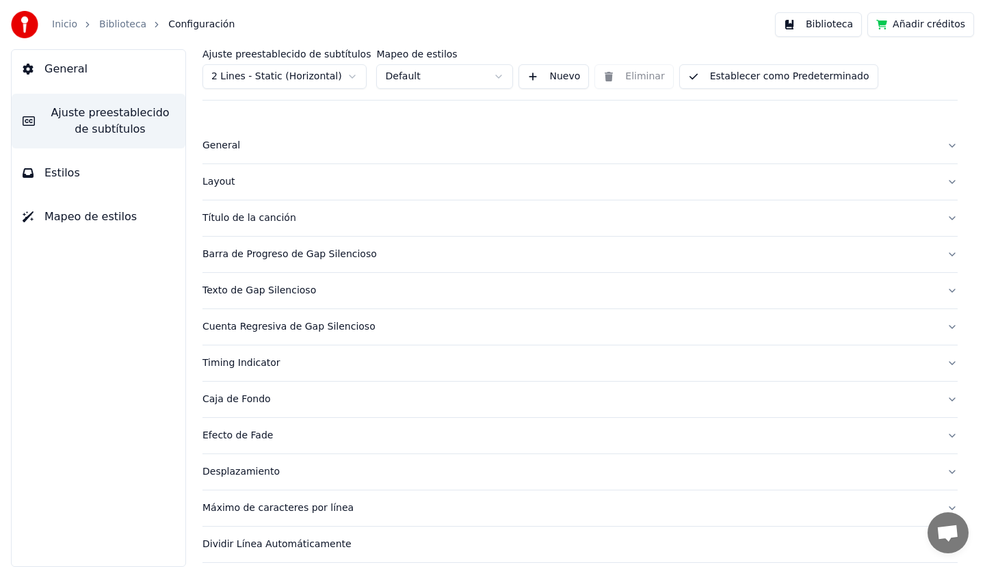
click at [38, 62] on button "General" at bounding box center [99, 69] width 174 height 38
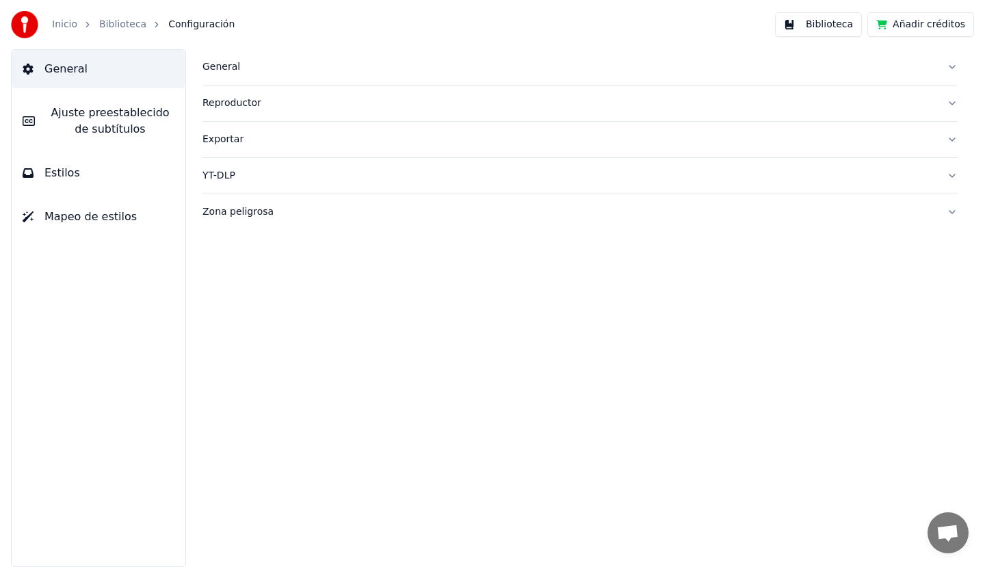
click at [820, 22] on button "Biblioteca" at bounding box center [818, 24] width 87 height 25
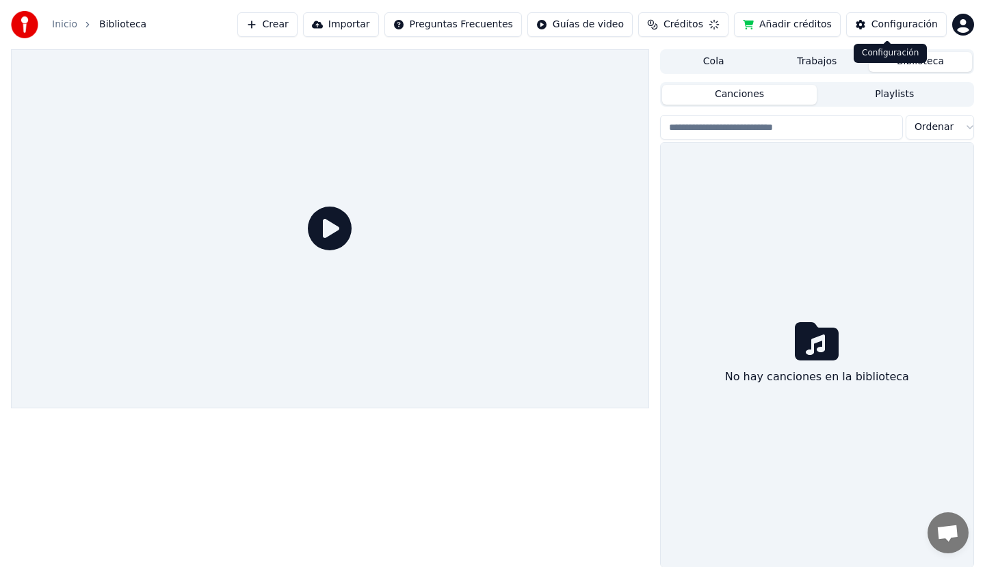
click at [958, 27] on html "Inicio Biblioteca Crear Importar Preguntas Frecuentes Guías de video Créditos A…" at bounding box center [492, 283] width 985 height 567
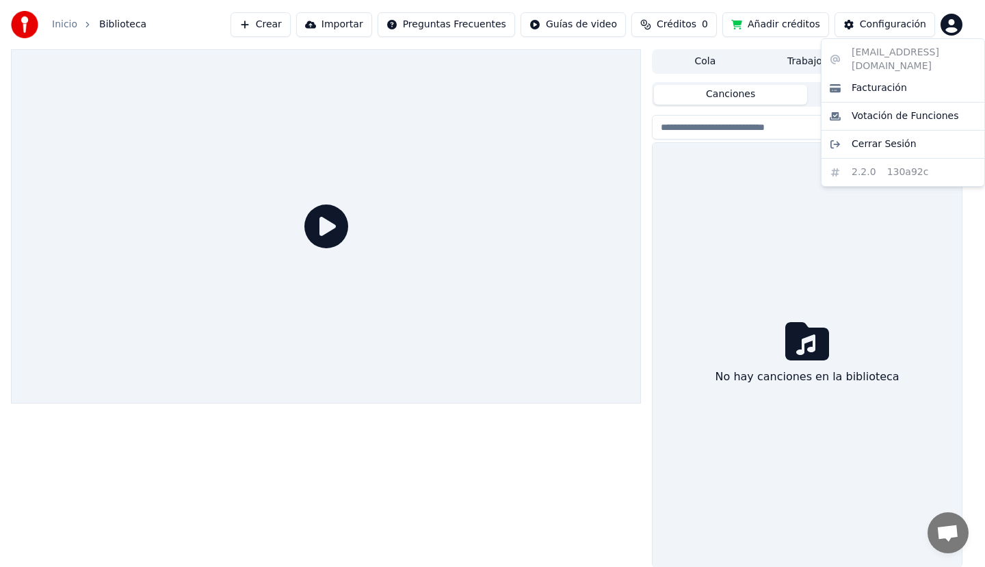
click at [864, 199] on html "Inicio Biblioteca Crear Importar Preguntas Frecuentes Guías de video Créditos 0…" at bounding box center [492, 283] width 985 height 567
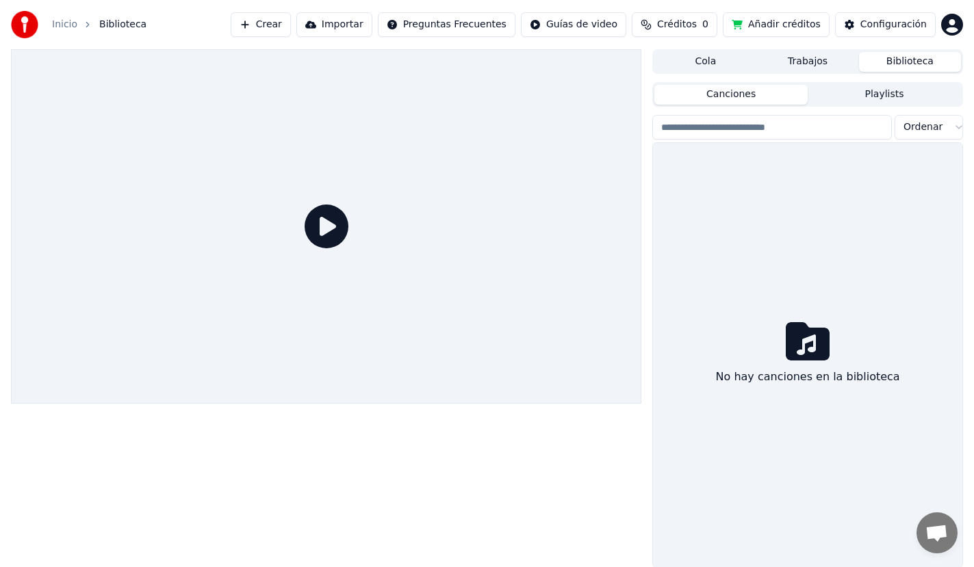
click at [911, 64] on button "Biblioteca" at bounding box center [910, 62] width 102 height 20
click at [812, 363] on div "No hay canciones en la biblioteca" at bounding box center [807, 376] width 195 height 27
click at [710, 53] on button "Cola" at bounding box center [705, 62] width 102 height 20
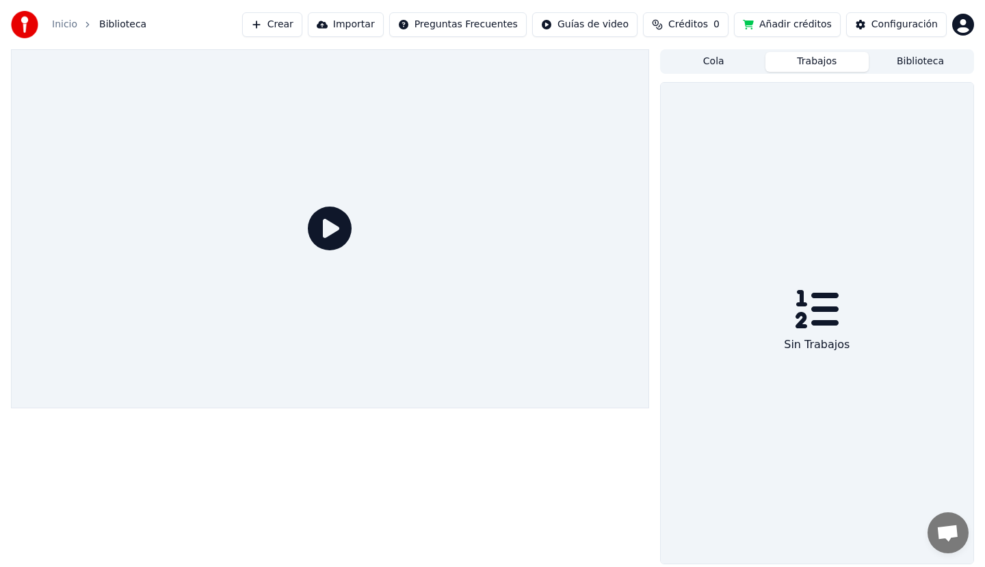
click at [787, 58] on button "Trabajos" at bounding box center [817, 62] width 103 height 20
click at [900, 61] on button "Biblioteca" at bounding box center [920, 62] width 103 height 20
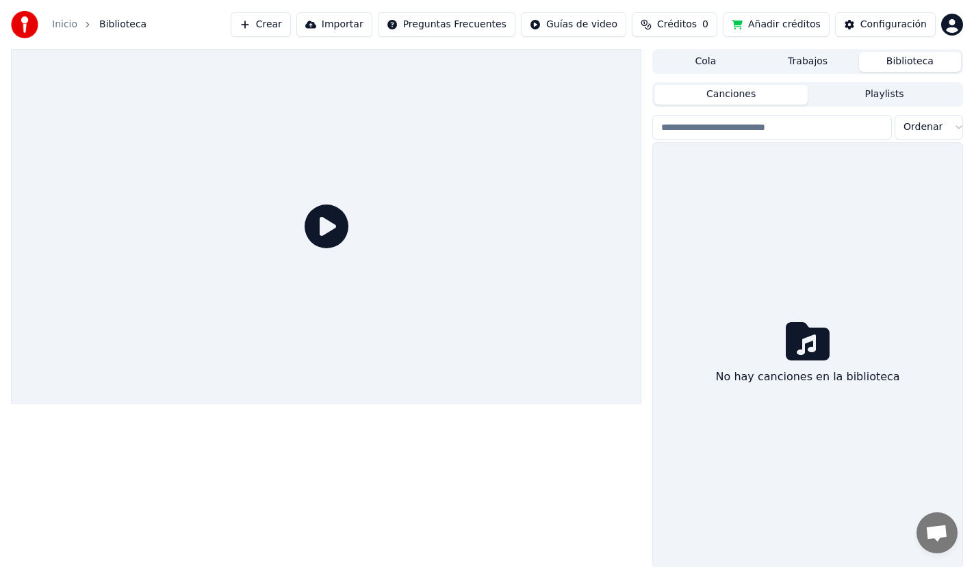
click at [910, 98] on button "Playlists" at bounding box center [883, 95] width 153 height 20
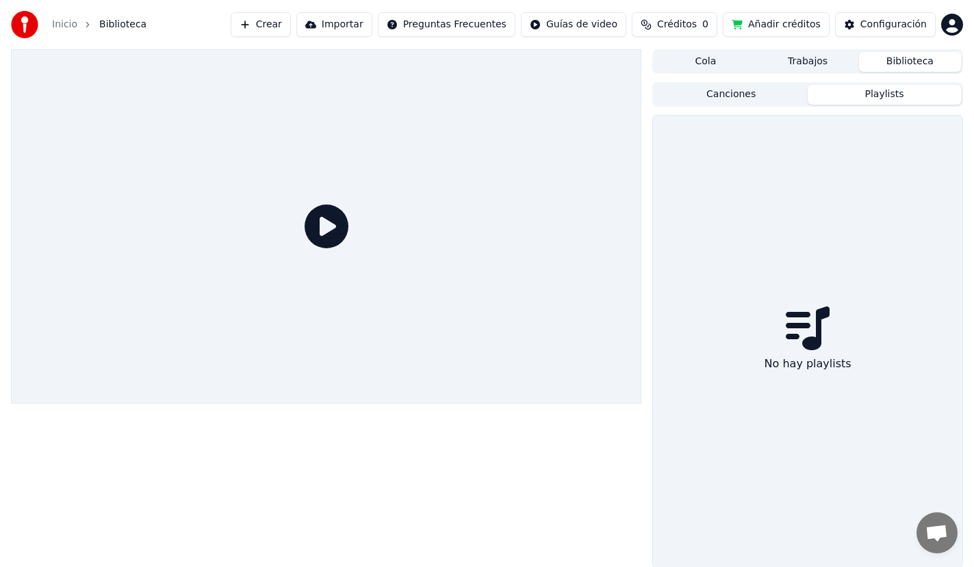
click at [729, 97] on button "Canciones" at bounding box center [730, 95] width 153 height 20
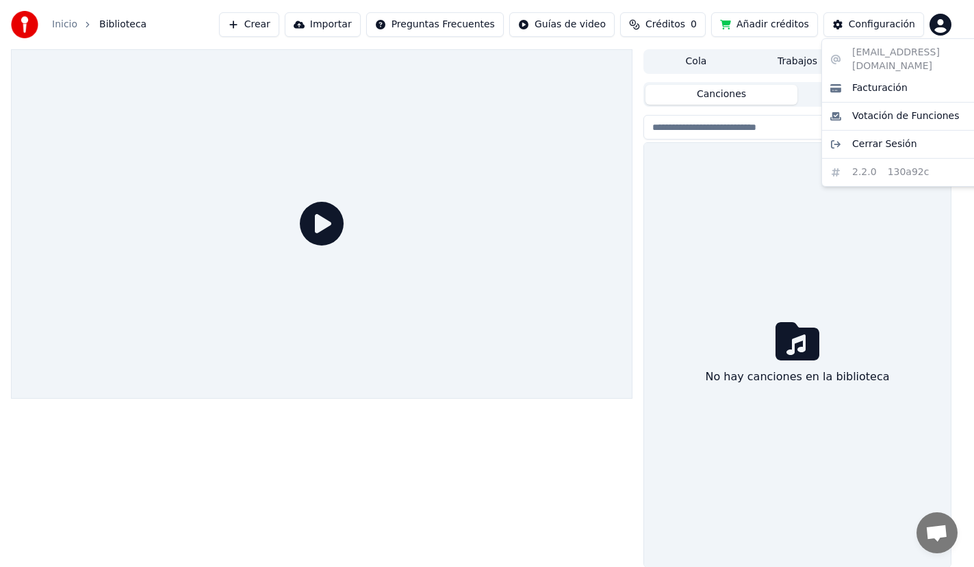
click at [951, 21] on html "Inicio Biblioteca Crear Importar Preguntas Frecuentes Guías de video Créditos 0…" at bounding box center [487, 283] width 974 height 567
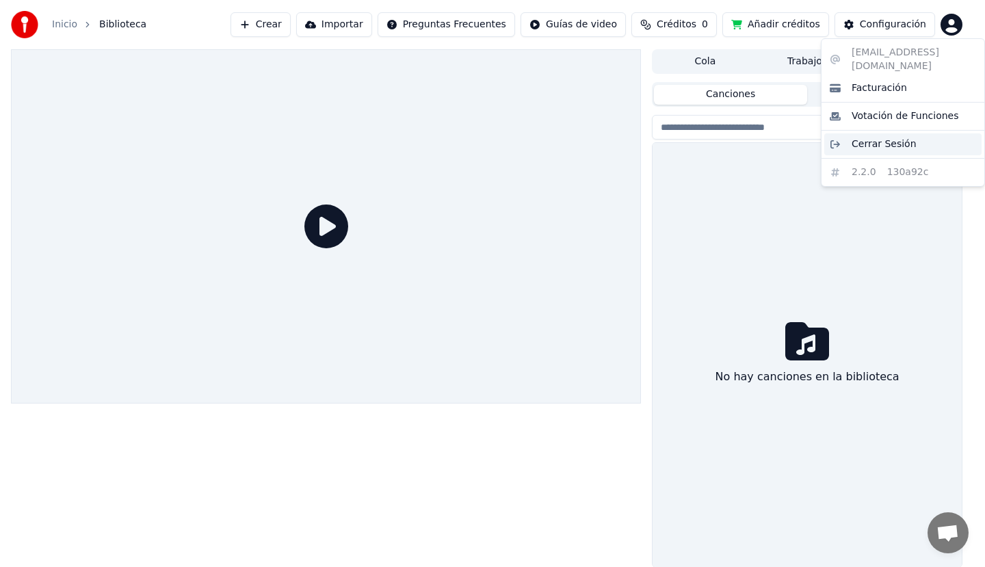
click at [883, 138] on span "Cerrar Sesión" at bounding box center [884, 145] width 65 height 14
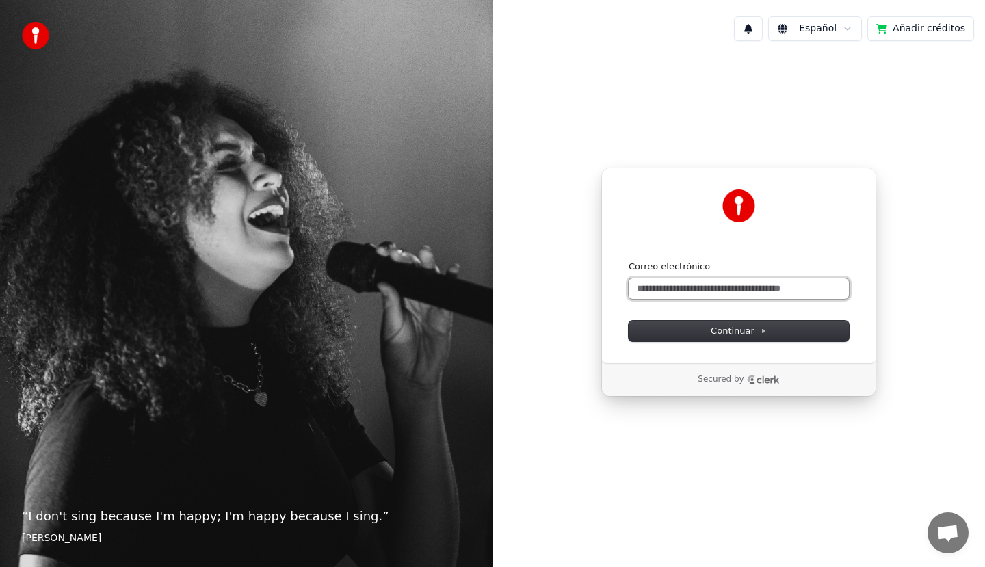
click at [722, 285] on input "Correo electrónico" at bounding box center [739, 288] width 220 height 21
click at [629, 261] on button "submit" at bounding box center [629, 261] width 0 height 0
type input "**********"
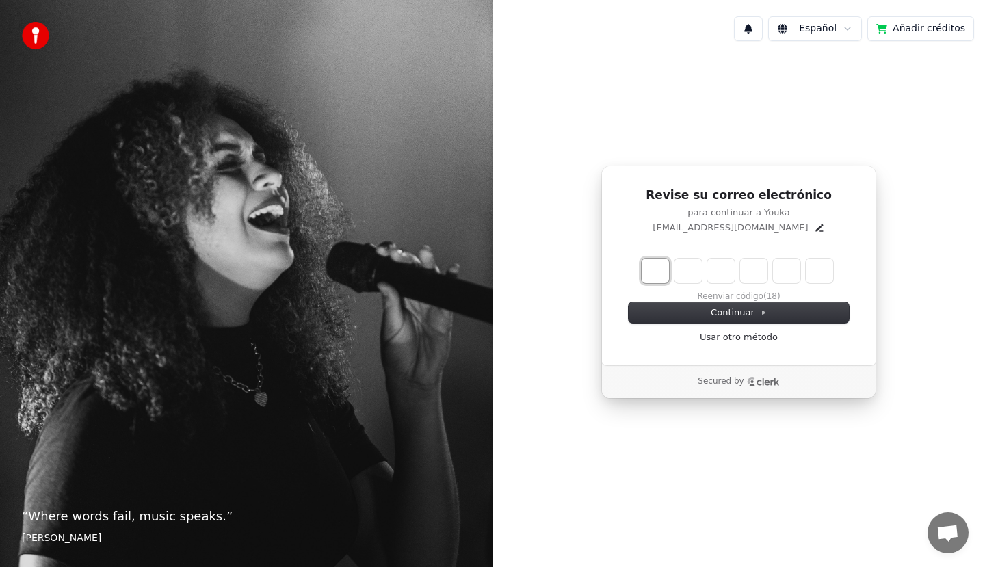
type input "*"
type input "**"
type input "*"
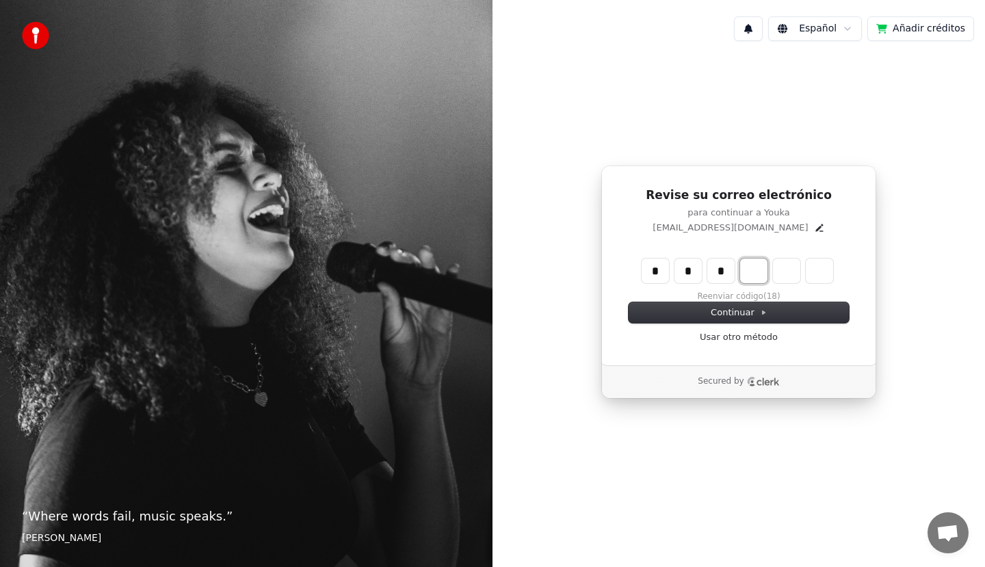
type input "***"
type input "*"
type input "****"
type input "*"
type input "******"
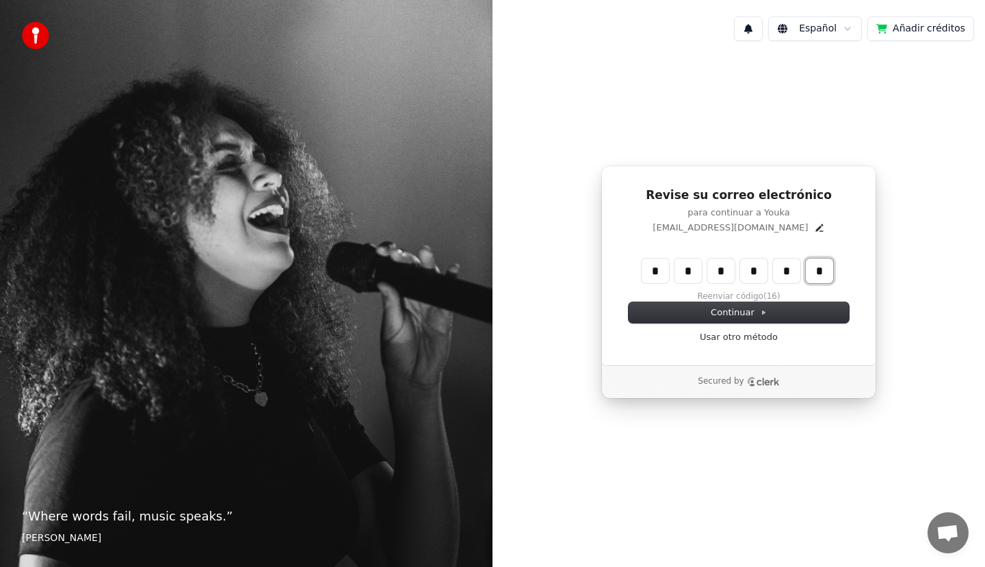
type input "*"
